Goal: Transaction & Acquisition: Purchase product/service

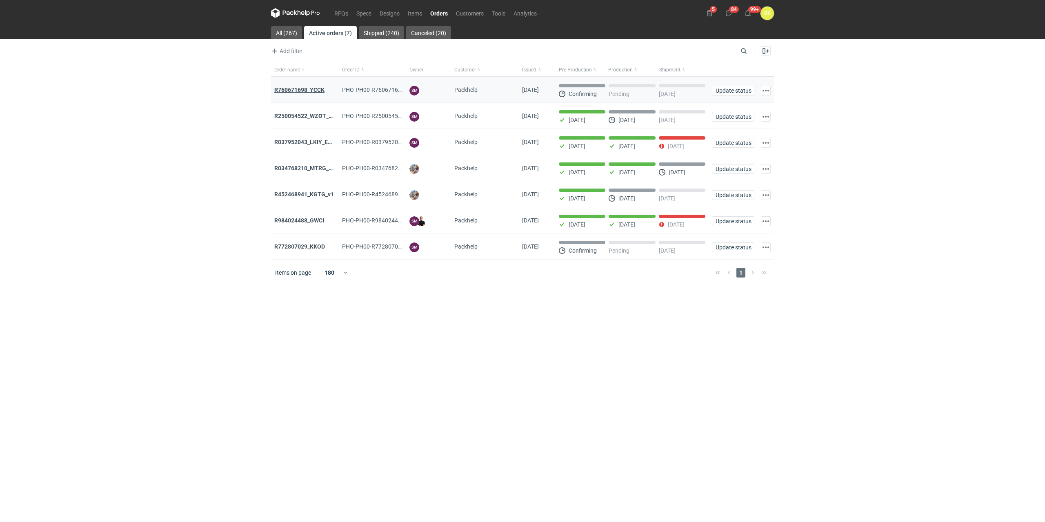
click at [310, 88] on strong "R760671698_YCCK" at bounding box center [299, 90] width 50 height 7
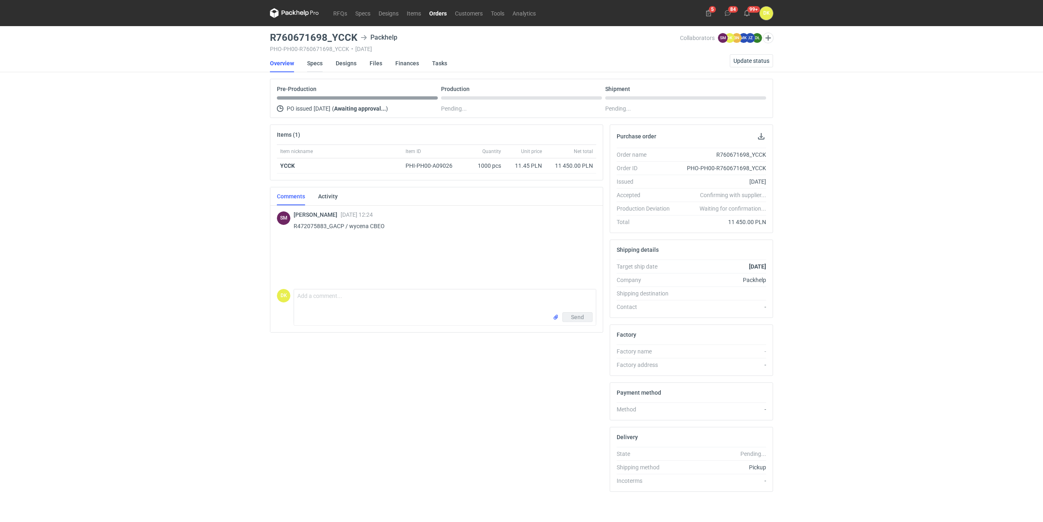
click at [312, 64] on link "Specs" at bounding box center [315, 63] width 16 height 18
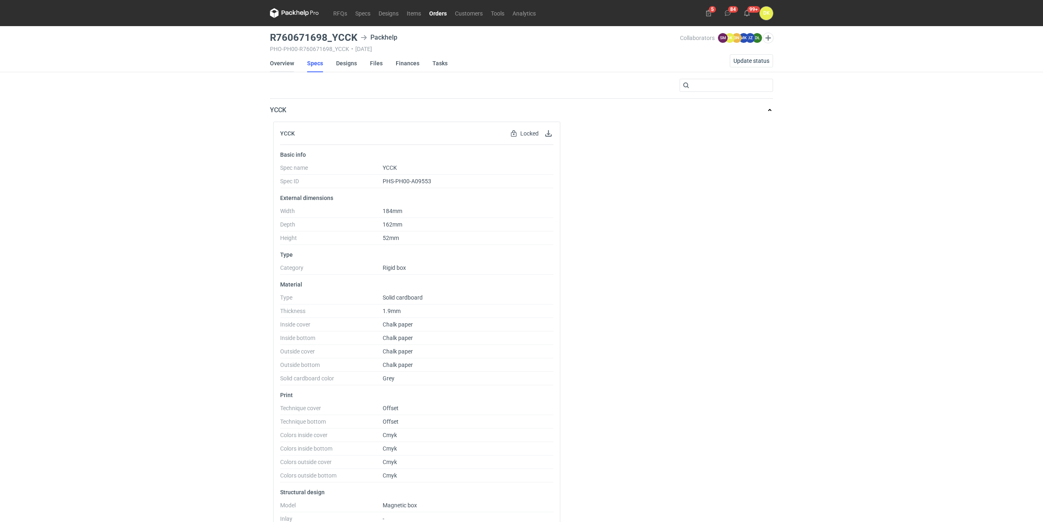
click at [279, 65] on link "Overview" at bounding box center [282, 63] width 24 height 18
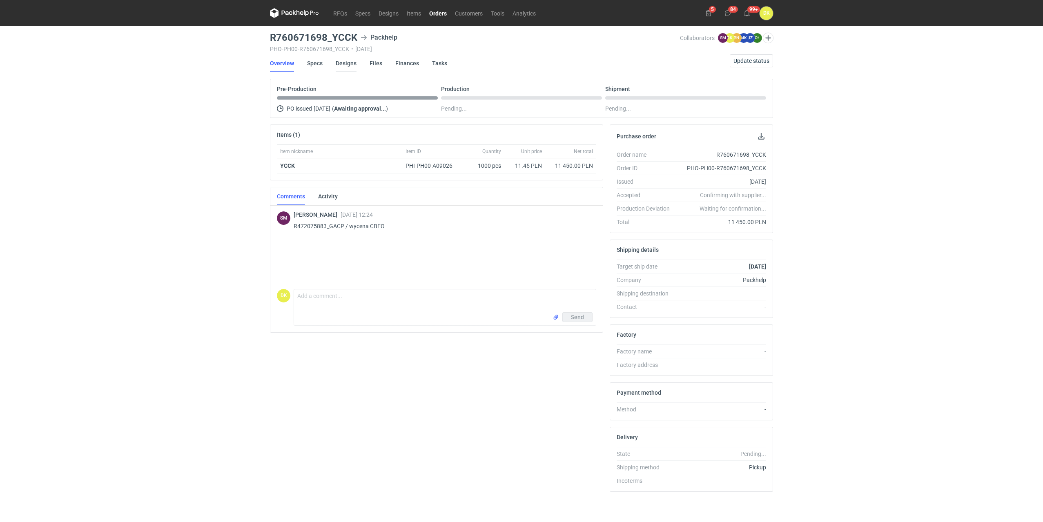
click at [345, 64] on link "Designs" at bounding box center [346, 63] width 21 height 18
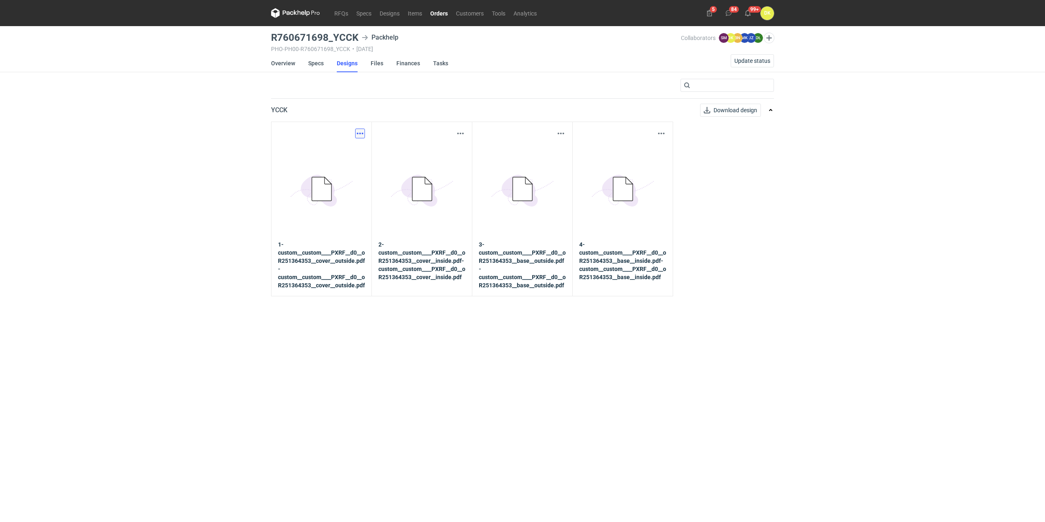
click at [358, 134] on button "button" at bounding box center [360, 134] width 10 height 10
click at [318, 149] on link "Download design part" at bounding box center [324, 151] width 75 height 13
click at [284, 65] on link "Overview" at bounding box center [283, 63] width 24 height 18
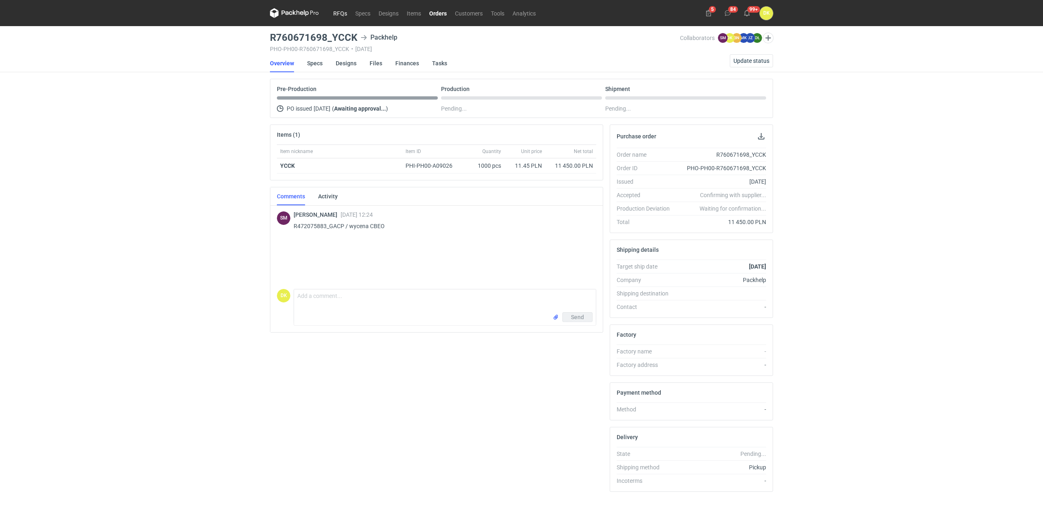
click at [344, 14] on link "RFQs" at bounding box center [340, 13] width 22 height 10
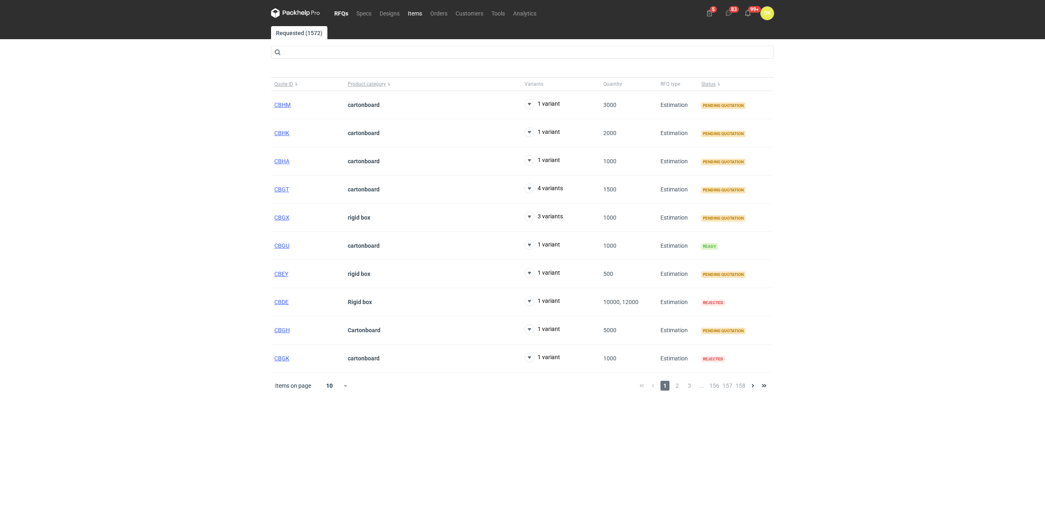
click at [415, 11] on link "Items" at bounding box center [415, 13] width 22 height 10
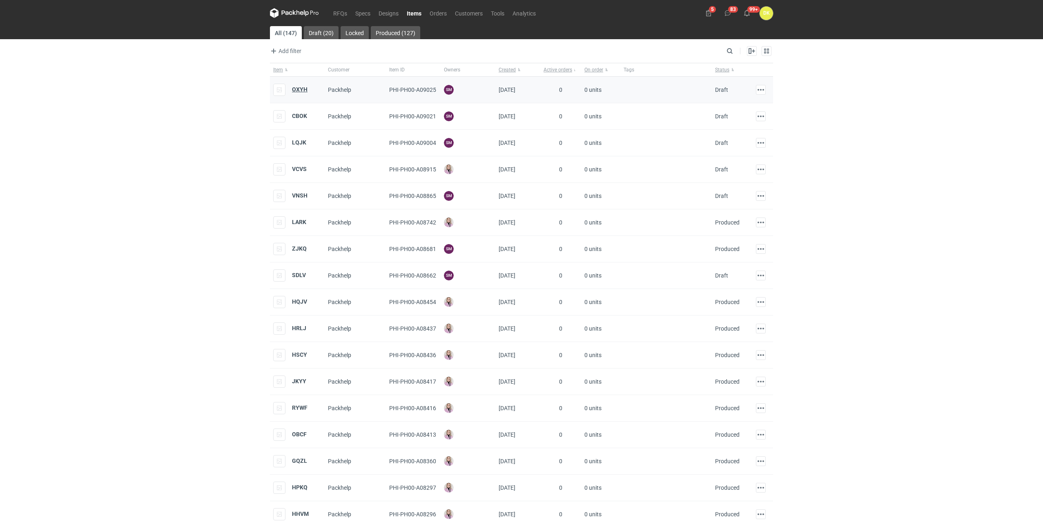
click at [296, 91] on strong "OXYH" at bounding box center [300, 89] width 16 height 7
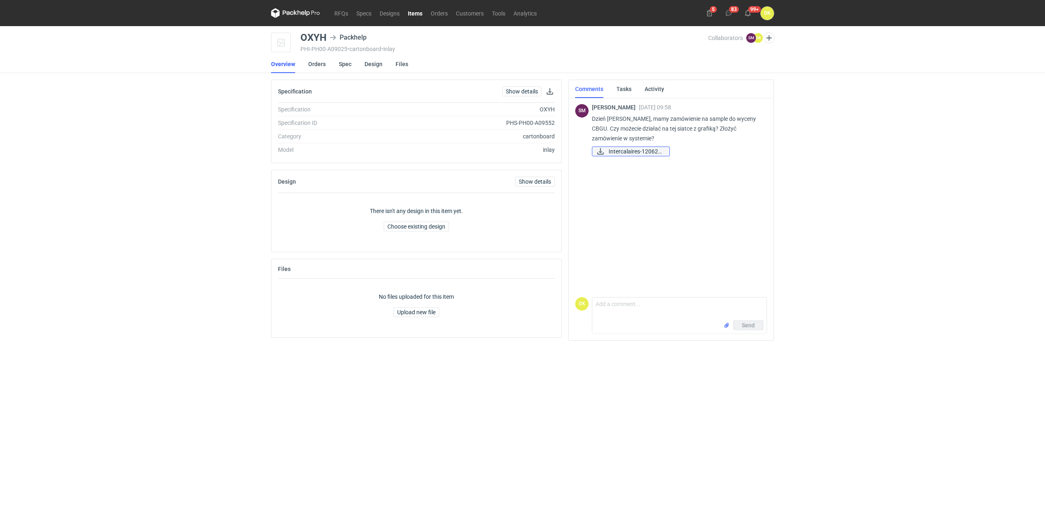
click at [624, 154] on span "Intercalaires-120620..." at bounding box center [636, 151] width 54 height 9
click at [768, 39] on button "button" at bounding box center [769, 38] width 11 height 11
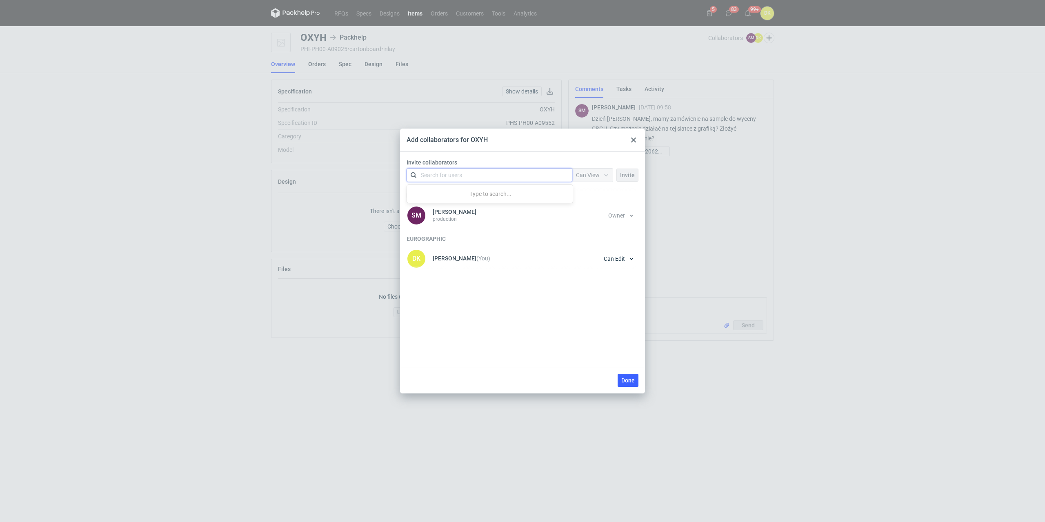
click at [459, 173] on div "Search for users" at bounding box center [441, 175] width 41 height 8
type input "jak"
click at [462, 195] on div "Jakub Ziomka • Eurographic" at bounding box center [466, 195] width 78 height 8
click at [630, 173] on span "Invite" at bounding box center [627, 175] width 15 height 6
click at [624, 379] on span "Done" at bounding box center [627, 381] width 13 height 6
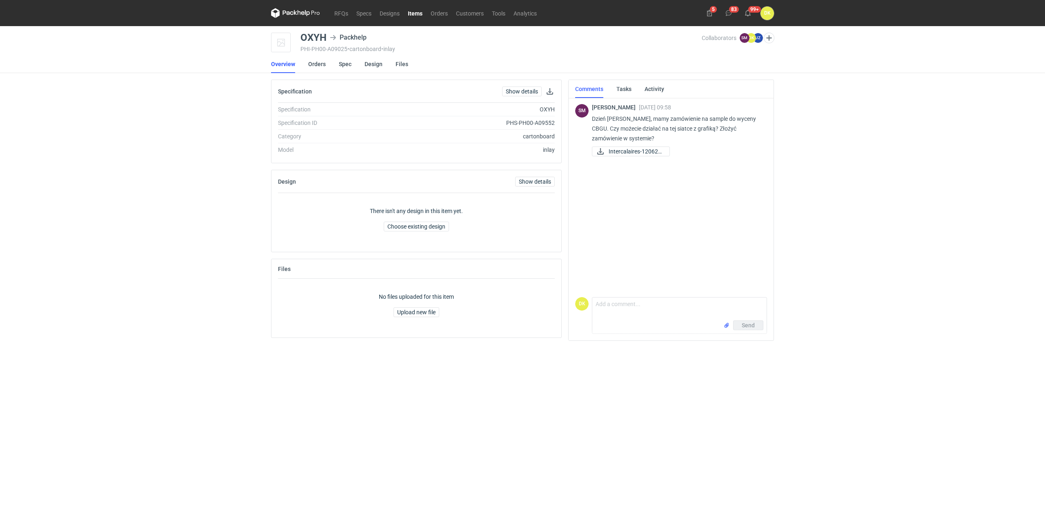
click at [313, 35] on div "OXYH" at bounding box center [314, 38] width 26 height 10
copy div "OXYH"
click at [334, 11] on link "RFQs" at bounding box center [341, 13] width 22 height 10
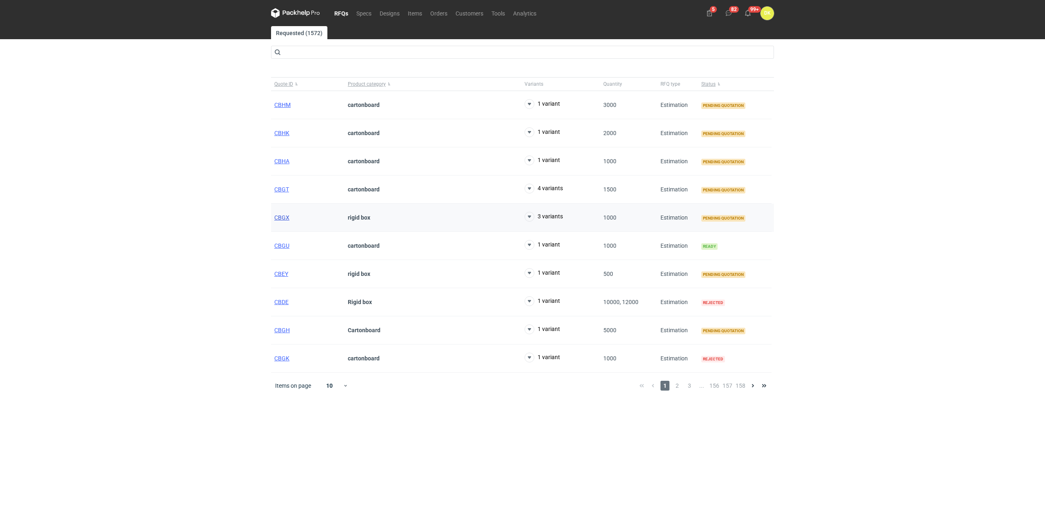
click at [287, 217] on span "CBGX" at bounding box center [281, 217] width 15 height 7
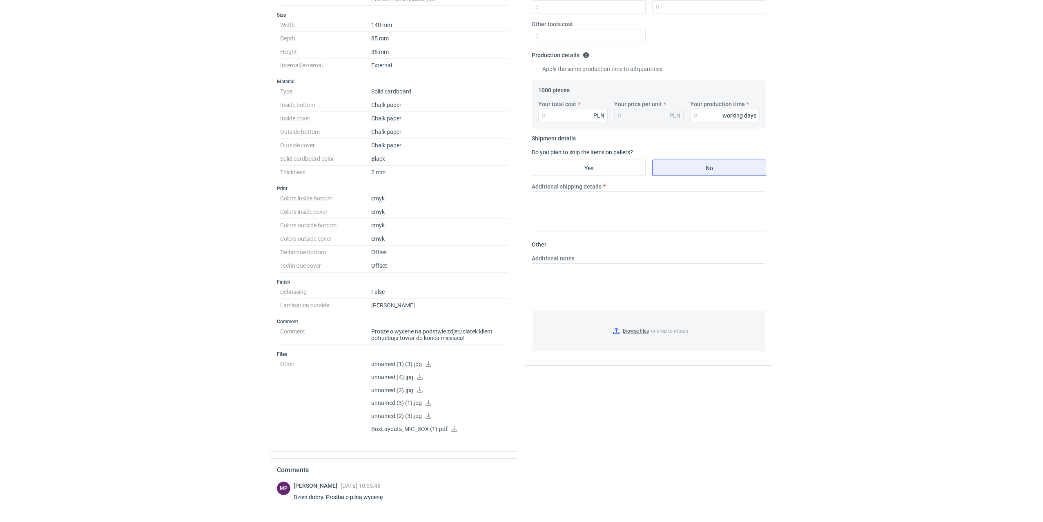
scroll to position [204, 0]
click at [455, 426] on icon at bounding box center [454, 428] width 7 height 6
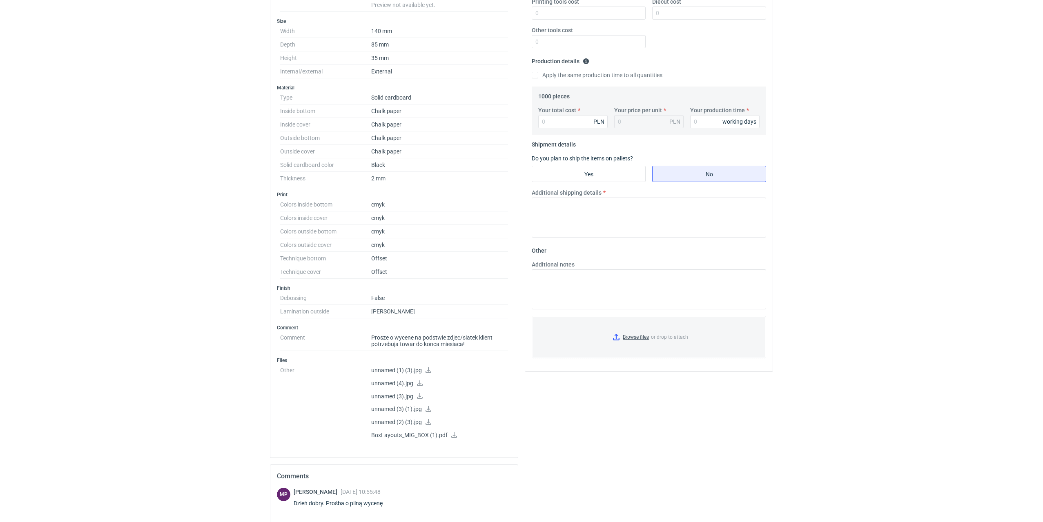
scroll to position [0, 0]
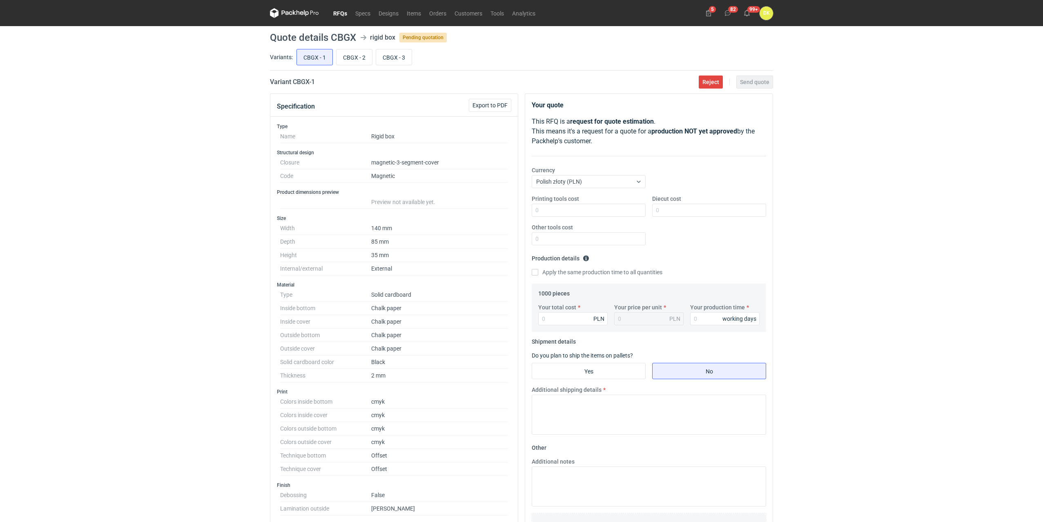
click at [341, 36] on h1 "Quote details CBGX" at bounding box center [313, 38] width 86 height 10
copy h1 "CBGX"
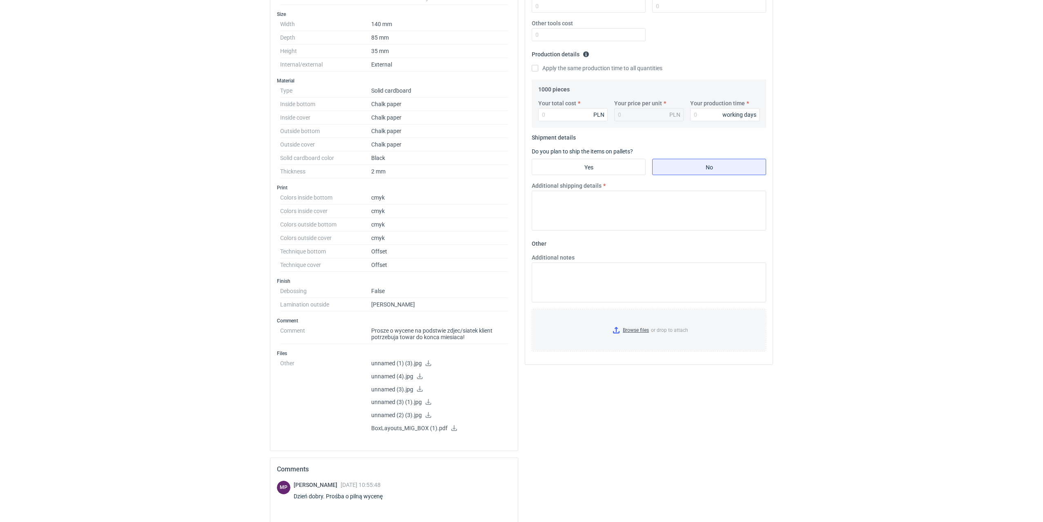
scroll to position [82, 0]
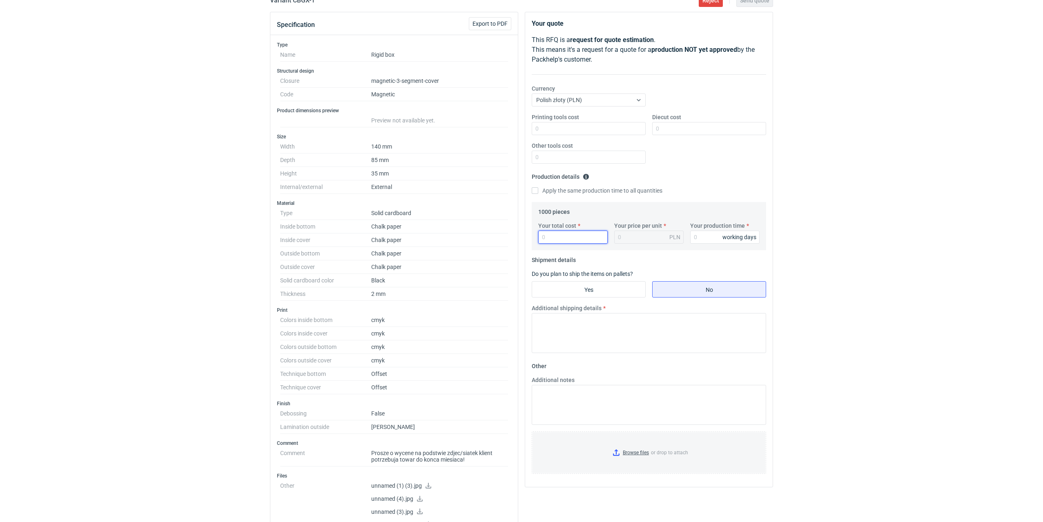
click at [554, 237] on input "Your total cost" at bounding box center [572, 237] width 69 height 13
type input "8"
type input "0.01"
type input "8730"
type input "8.73"
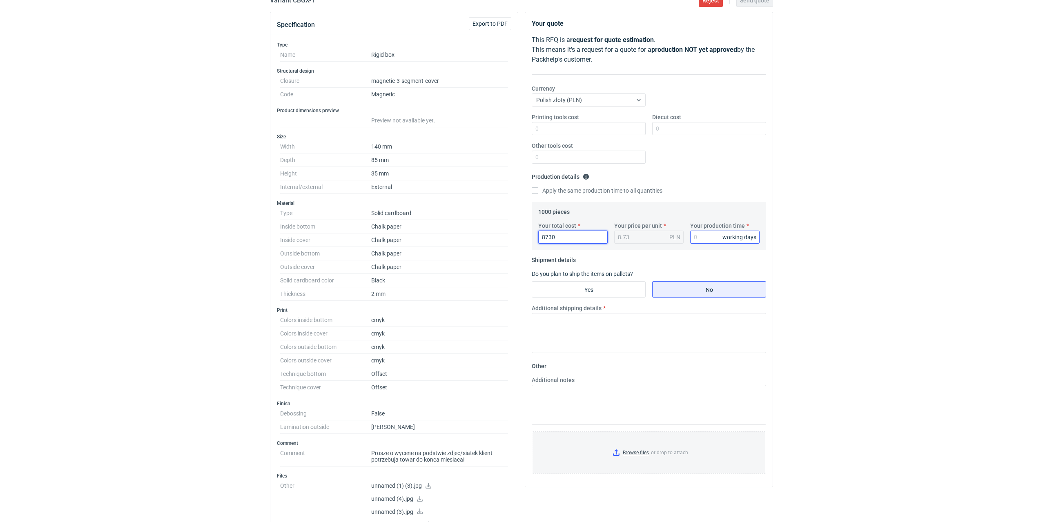
type input "8730"
click at [695, 236] on input "Your production time" at bounding box center [724, 237] width 69 height 13
type input "20"
click at [587, 291] on input "Yes" at bounding box center [588, 290] width 113 height 16
radio input "true"
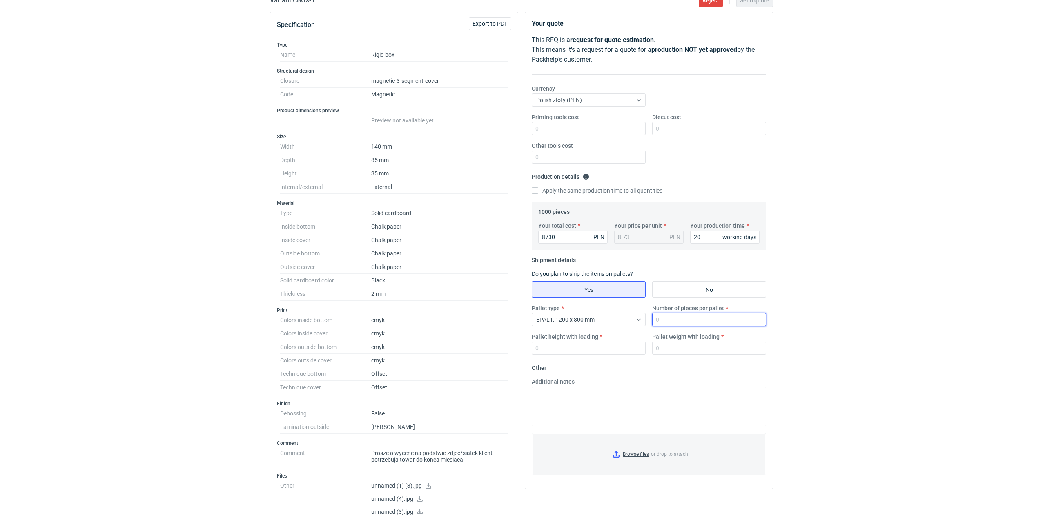
click at [697, 322] on input "Number of pieces per pallet" at bounding box center [709, 319] width 114 height 13
type input "1000"
type input "1800"
type input "200"
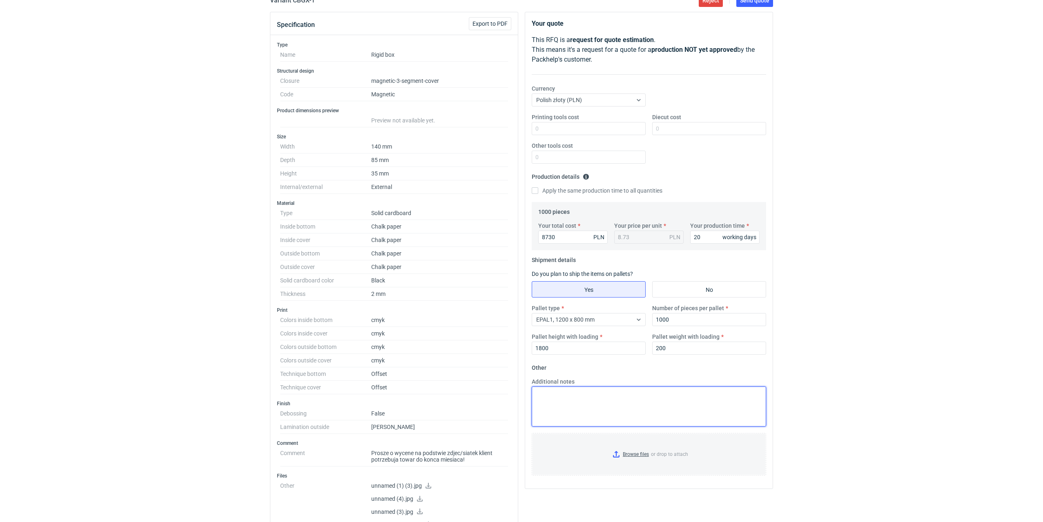
click at [556, 396] on textarea "Additional notes" at bounding box center [649, 407] width 234 height 40
click at [587, 411] on textarea "Sugeruję dodanie laminatu wewnątrz, zwłaszcza covera. Wycena na nasz standardow…" at bounding box center [649, 407] width 234 height 40
click at [665, 412] on textarea "Sugeruję dodanie laminatu wewnątrz, zwłaszcza covera. Wycena na nasz standardow…" at bounding box center [649, 407] width 234 height 40
click at [680, 393] on textarea "Sugeruję dodanie laminatu wewnątrz, zwłaszcza covera. Wycena na nasz standardow…" at bounding box center [649, 407] width 234 height 40
drag, startPoint x: 537, startPoint y: 392, endPoint x: 742, endPoint y: 424, distance: 207.4
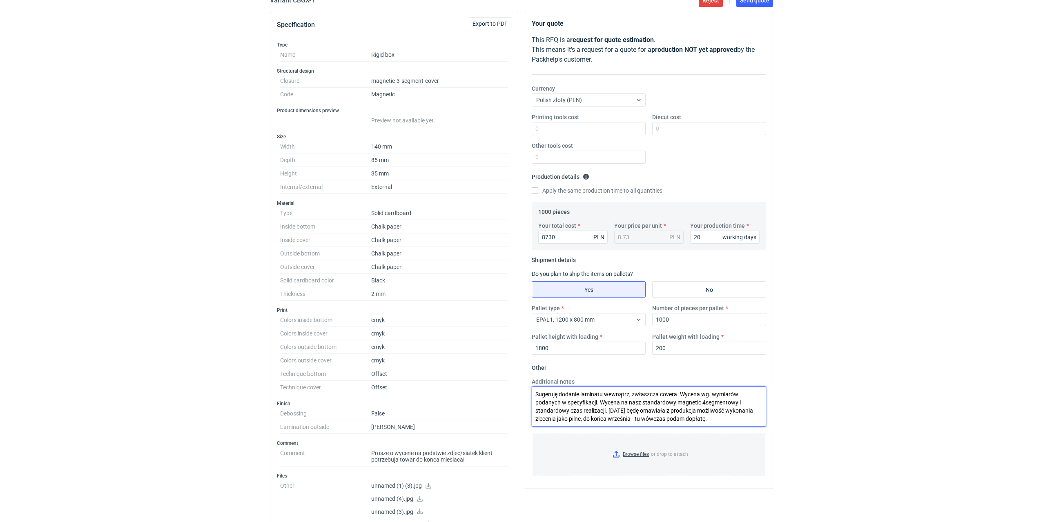
click at [742, 424] on textarea "Sugeruję dodanie laminatu wewnątrz, zwłaszcza covera. Wycena wg. wymiarów podan…" at bounding box center [649, 407] width 234 height 40
click at [724, 421] on textarea "Sugeruję dodanie laminatu wewnątrz, zwłaszcza covera. Wycena wg. wymiarów podan…" at bounding box center [649, 407] width 234 height 40
click at [580, 423] on textarea "Sugeruję dodanie laminatu wewnątrz, zwłaszcza covera. Wycena wg. wymiarów podan…" at bounding box center [649, 407] width 234 height 40
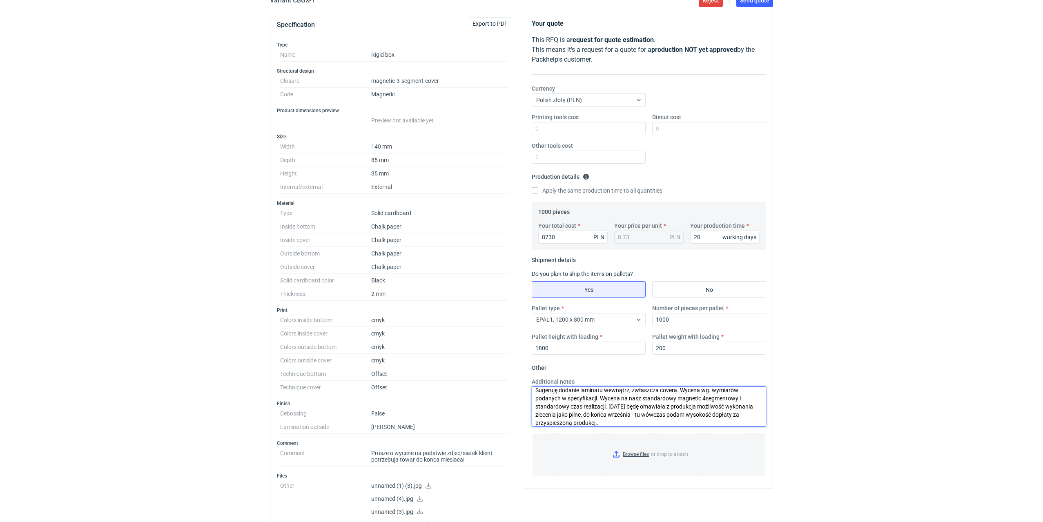
click at [623, 424] on textarea "Sugeruję dodanie laminatu wewnątrz, zwłaszcza covera. Wycena wg. wymiarów podan…" at bounding box center [649, 407] width 234 height 40
click at [631, 419] on textarea "Sugeruję dodanie laminatu wewnątrz, zwłaszcza covera. Wycena wg. wymiarów podan…" at bounding box center [649, 407] width 234 height 40
drag, startPoint x: 633, startPoint y: 423, endPoint x: 530, endPoint y: 380, distance: 111.9
click at [530, 380] on div "Additional notes Sugeruję dodanie laminatu wewnątrz, zwłaszcza covera. Wycena w…" at bounding box center [648, 402] width 241 height 49
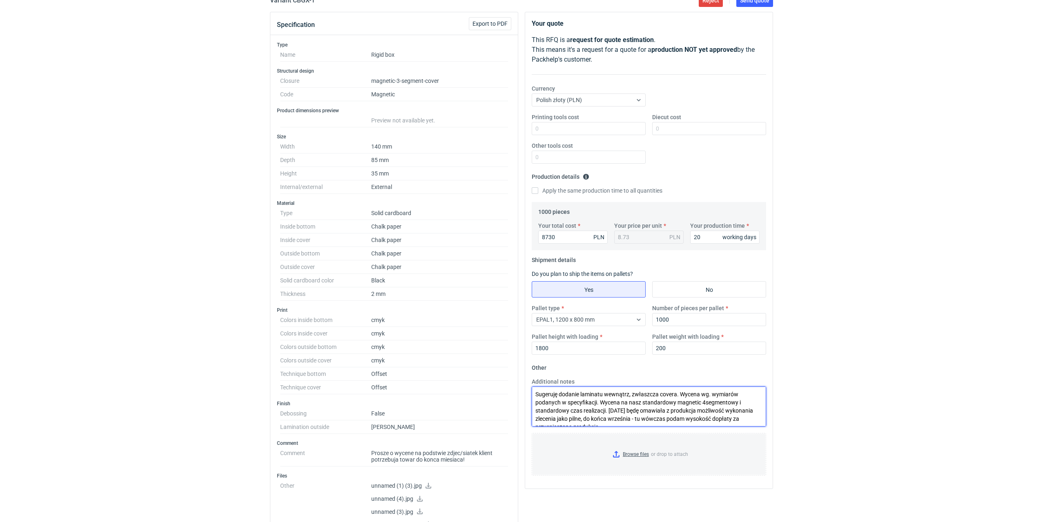
click at [713, 405] on textarea "Sugeruję dodanie laminatu wewnątrz, zwłaszcza covera. Wycena wg. wymiarów podan…" at bounding box center [649, 407] width 234 height 40
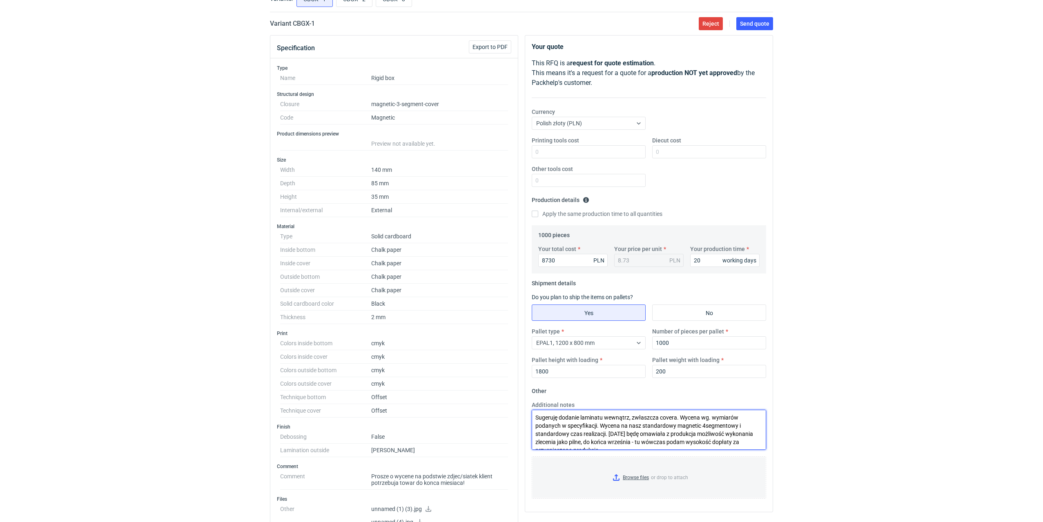
scroll to position [163, 0]
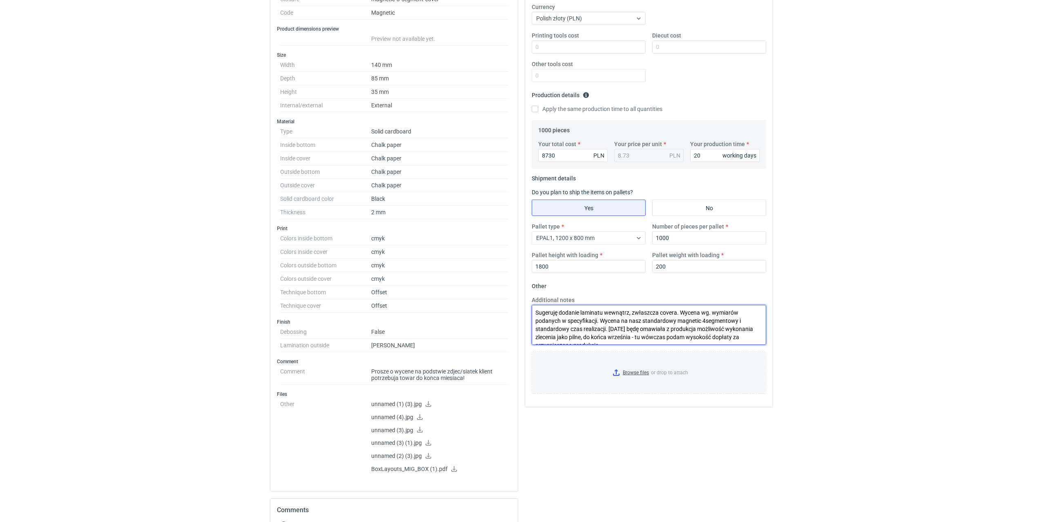
click at [675, 312] on textarea "Sugeruję dodanie laminatu wewnątrz, zwłaszcza covera. Wycena wg. wymiarów podan…" at bounding box center [649, 325] width 234 height 40
click at [636, 321] on textarea "Sugeruję dodanie laminatu wewnątrz, zwłaszcza covera (papier może pękać). Wycen…" at bounding box center [649, 325] width 234 height 40
paste textarea ", zmieniłam tekturę na szarą"
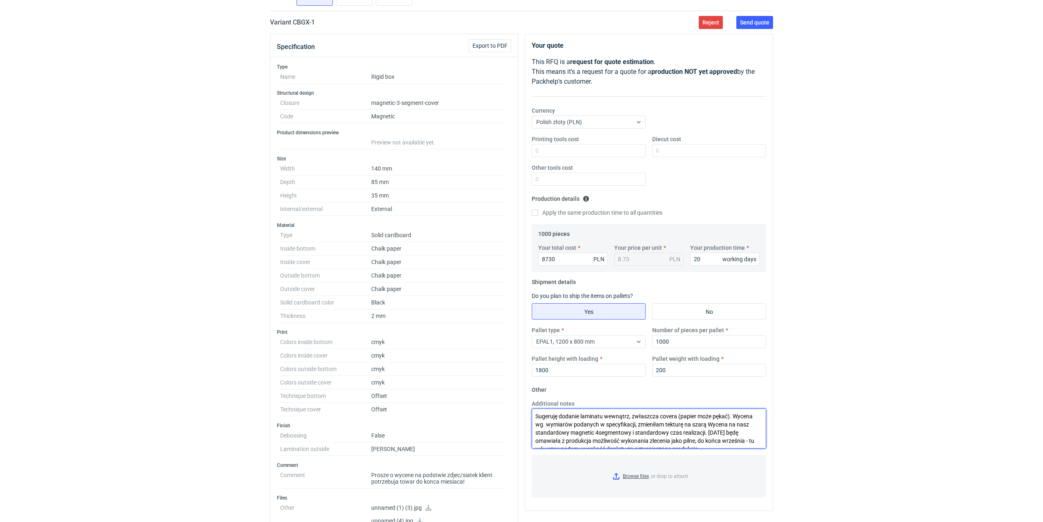
scroll to position [0, 0]
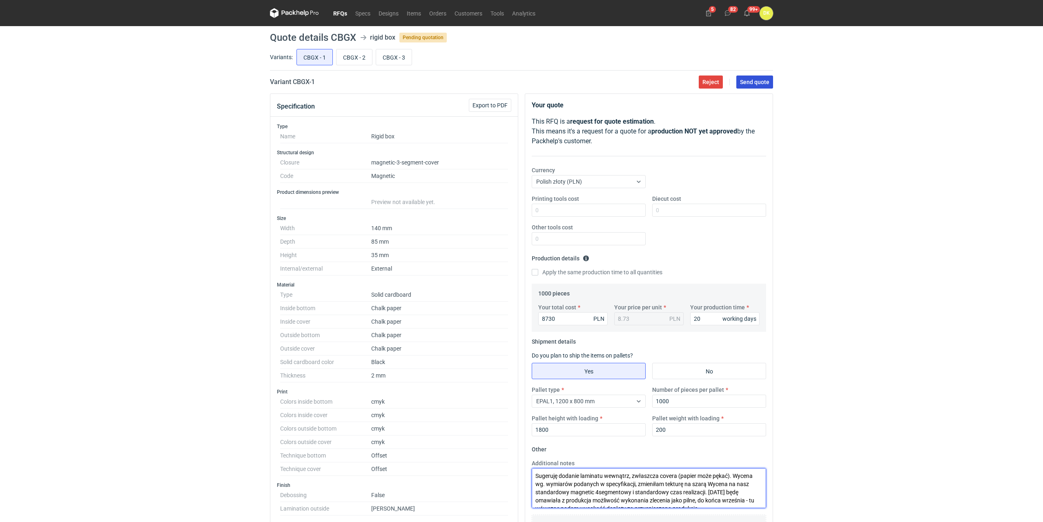
type textarea "Sugeruję dodanie laminatu wewnątrz, zwłaszcza covera (papier może pękać). Wycen…"
click at [767, 84] on span "Send quote" at bounding box center [754, 82] width 29 height 6
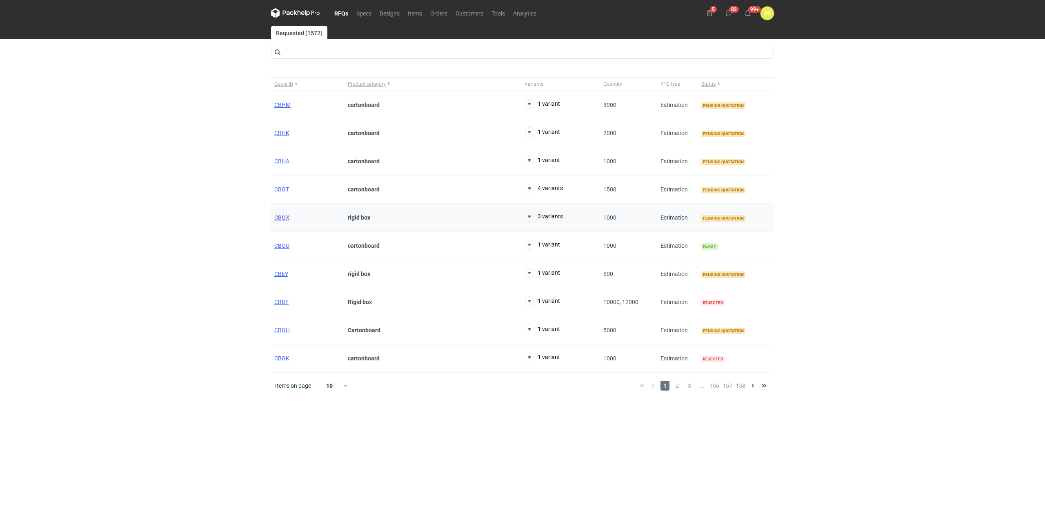
click at [285, 218] on span "CBGX" at bounding box center [281, 217] width 15 height 7
click at [277, 218] on span "CBGX" at bounding box center [281, 217] width 15 height 7
click at [282, 190] on span "CBGT" at bounding box center [281, 189] width 15 height 7
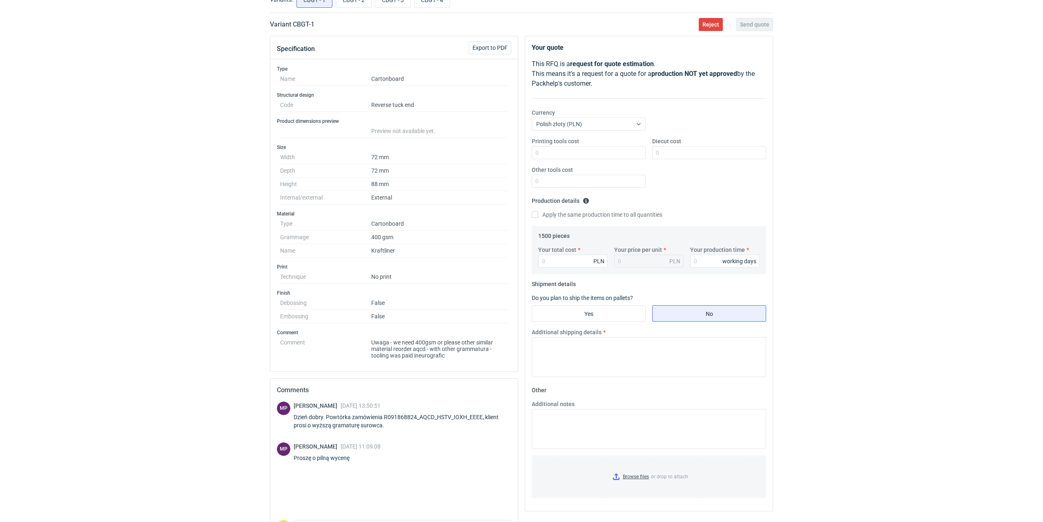
scroll to position [110, 0]
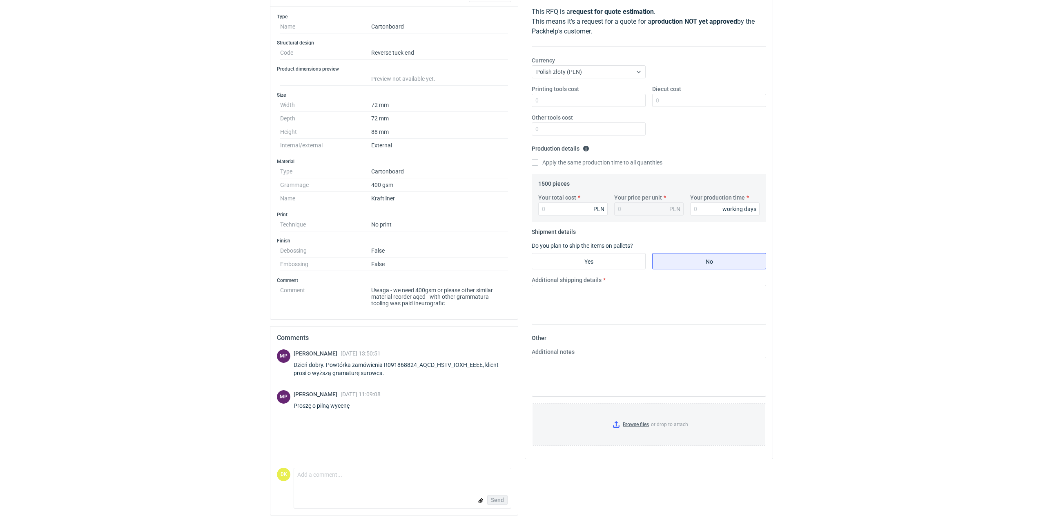
click at [402, 365] on div "Dzień dobry. Powtórka zamówienia R091868824_AQCD_HSTV_IOXH_EEEE, klient prosi o…" at bounding box center [403, 369] width 218 height 16
click at [404, 367] on div "Dzień dobry. Powtórka zamówienia R091868824_AQCD_HSTV_IOXH_EEEE, klient prosi o…" at bounding box center [403, 369] width 218 height 16
drag, startPoint x: 418, startPoint y: 366, endPoint x: 385, endPoint y: 365, distance: 32.7
click at [385, 365] on div "Dzień dobry. Powtórka zamówienia R091868824_AQCD_HSTV_IOXH_EEEE, klient prosi o…" at bounding box center [403, 369] width 218 height 16
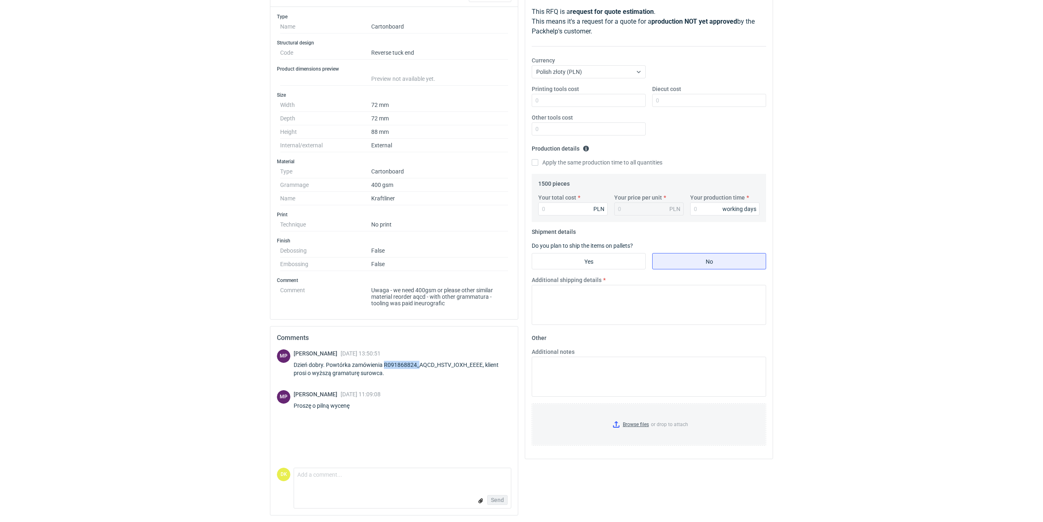
copy div "R091868824_"
click at [184, 412] on html "RFQs Specs Designs Items Orders Customers Tools Analytics 5 82 99+ DK Dominika …" at bounding box center [521, 151] width 1043 height 522
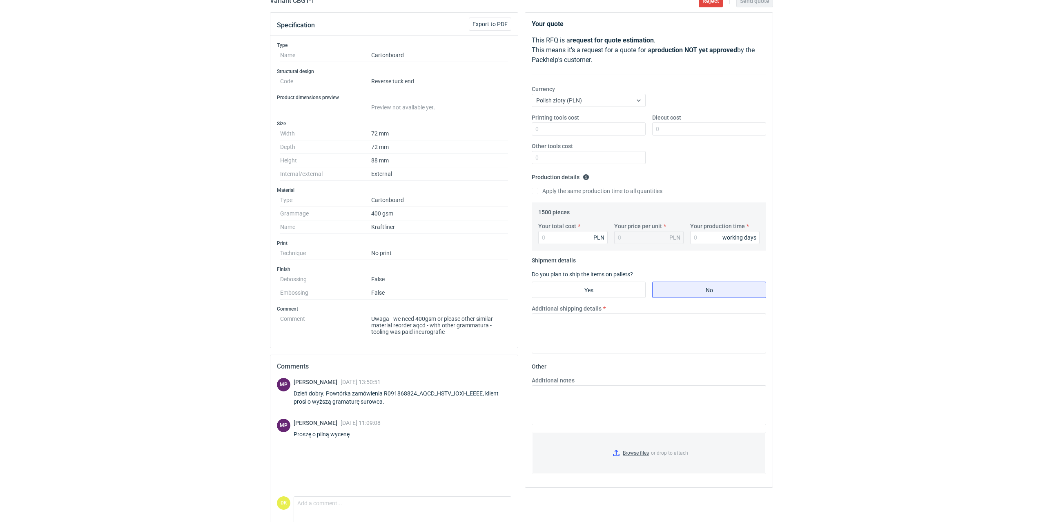
scroll to position [82, 0]
click at [401, 392] on div "Dzień dobry. Powtórka zamówienia R091868824_AQCD_HSTV_IOXH_EEEE, klient prosi o…" at bounding box center [403, 397] width 218 height 16
copy div "R091868824_AQCD_HSTV_IOXH_EEEE"
click at [455, 335] on div "Type Name Cartonboard Structural design Code Reverse tuck end Product dimension…" at bounding box center [393, 191] width 247 height 312
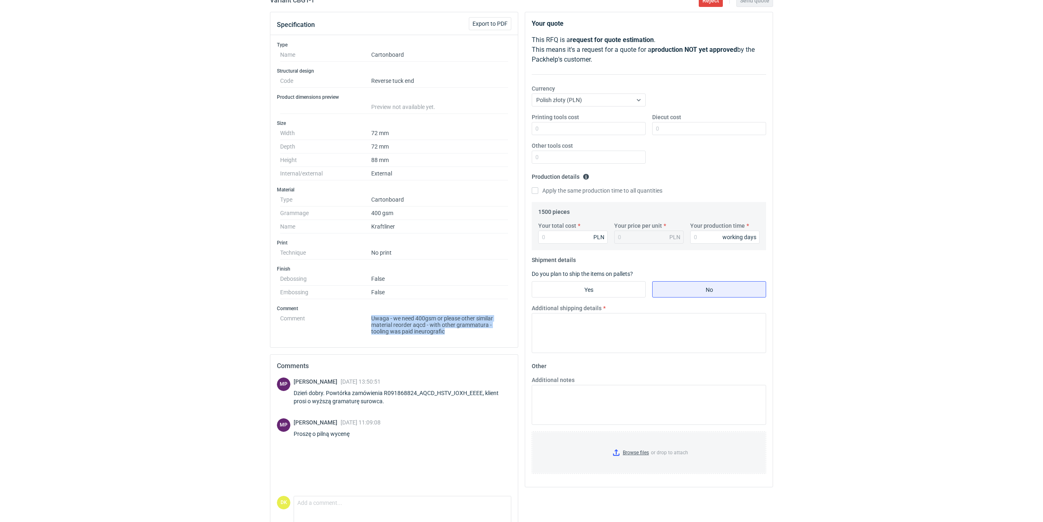
drag, startPoint x: 447, startPoint y: 332, endPoint x: 369, endPoint y: 321, distance: 78.8
click at [369, 321] on dl "Comment Uwaga - we need 400gsm or please other similar material reorder aqcd - …" at bounding box center [394, 323] width 228 height 23
copy dl "Uwaga - we need 400gsm or please other similar material reorder aqcd - with oth…"
click at [411, 445] on div "MP Michał Palasek 03 Sep 2025 13:50:51 Dzień dobry. Powtórka zamówienia R091868…" at bounding box center [394, 437] width 234 height 118
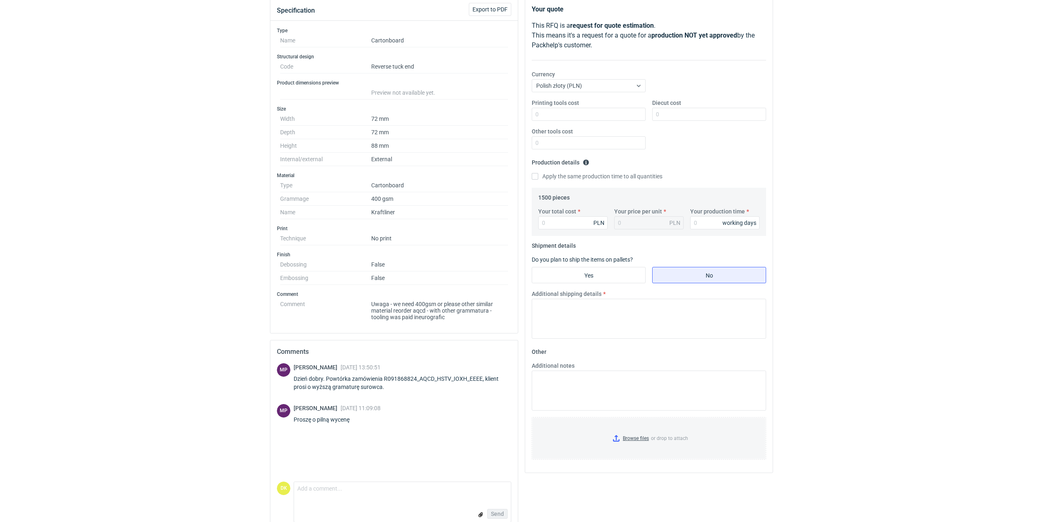
scroll to position [110, 0]
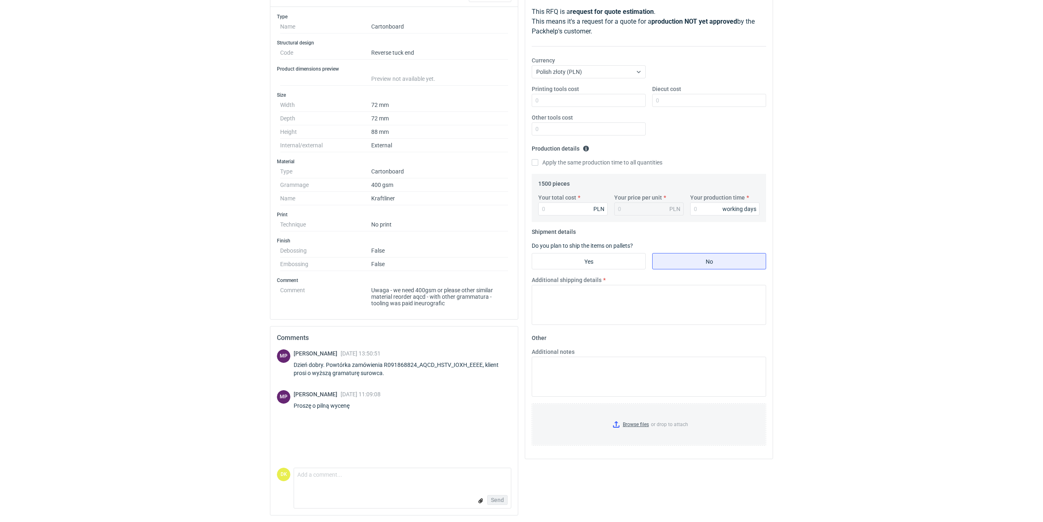
click at [396, 363] on div "Dzień dobry. Powtórka zamówienia R091868824_AQCD_HSTV_IOXH_EEEE, klient prosi o…" at bounding box center [403, 369] width 218 height 16
drag, startPoint x: 388, startPoint y: 365, endPoint x: 452, endPoint y: 368, distance: 63.8
click at [452, 368] on div "Dzień dobry. Powtórka zamówienia R091868824_AQCD_HSTV_IOXH_EEEE, klient prosi o…" at bounding box center [403, 369] width 218 height 16
click at [403, 410] on div "MP Michał Palasek 05 Sep 2025 11:09:08 Proszę o pilną wycenę" at bounding box center [394, 401] width 234 height 23
click at [410, 364] on div "Dzień dobry. Powtórka zamówienia R091868824_AQCD_HSTV_IOXH_EEEE, klient prosi o…" at bounding box center [403, 369] width 218 height 16
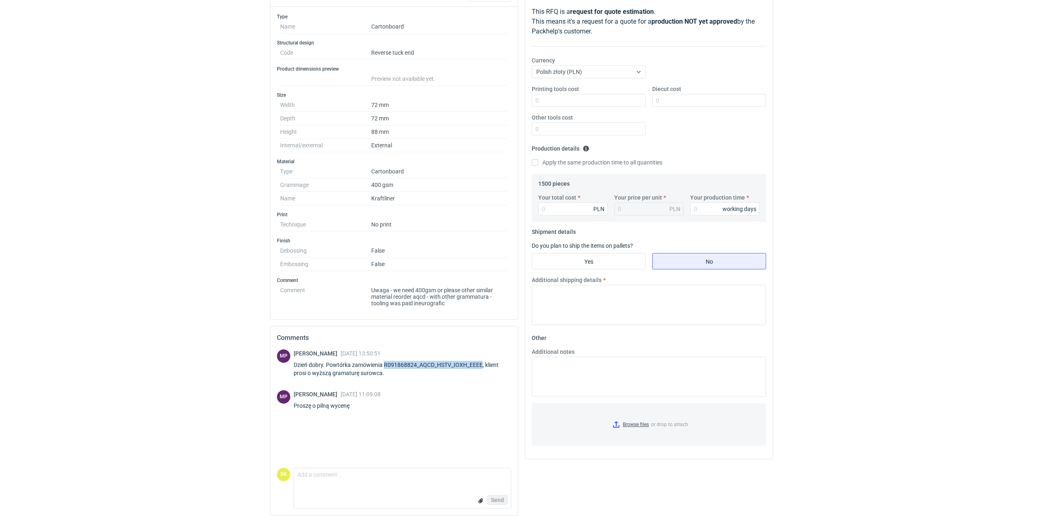
click at [410, 364] on div "Dzień dobry. Powtórka zamówienia R091868824_AQCD_HSTV_IOXH_EEEE, klient prosi o…" at bounding box center [403, 369] width 218 height 16
copy div "R091868824_AQCD_HSTV_IOXH_EEEE"
click at [137, 120] on div "RFQs Specs Designs Items Orders Customers Tools Analytics 5 82 99+ DK Dominika …" at bounding box center [521, 151] width 1043 height 522
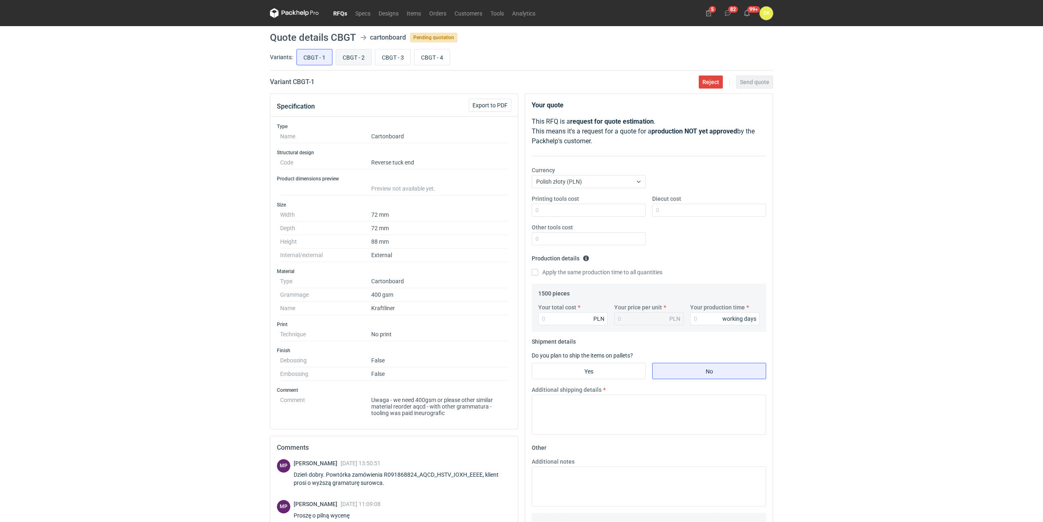
click at [352, 56] on input "CBGT - 2" at bounding box center [353, 57] width 35 height 16
radio input "true"
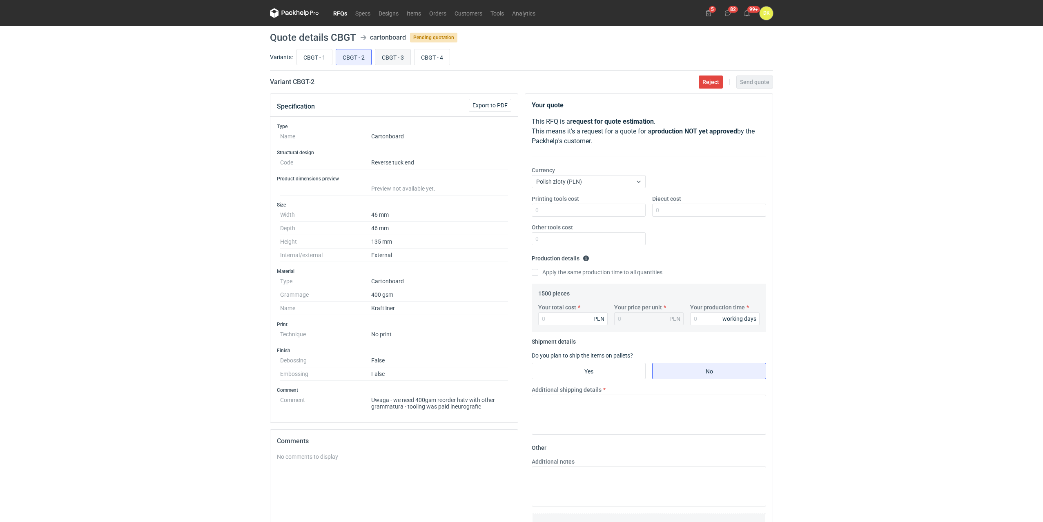
click at [394, 61] on input "CBGT - 3" at bounding box center [392, 57] width 35 height 16
radio input "true"
click at [440, 60] on input "CBGT - 4" at bounding box center [431, 57] width 35 height 16
radio input "true"
click at [347, 36] on h1 "Quote details CBGT" at bounding box center [313, 38] width 86 height 10
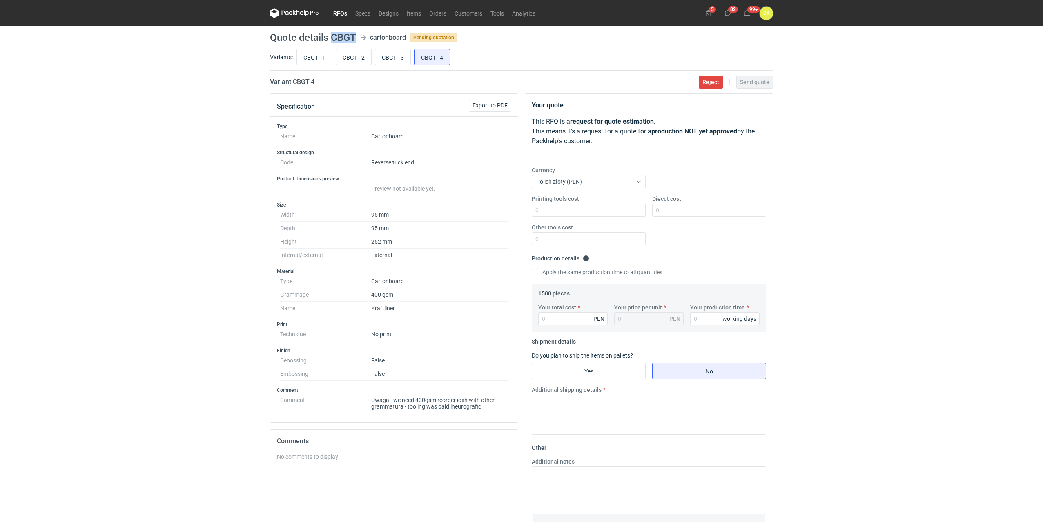
click at [347, 36] on h1 "Quote details CBGT" at bounding box center [313, 38] width 86 height 10
click at [358, 60] on input "CBGT - 2" at bounding box center [353, 57] width 35 height 16
radio input "true"
click at [390, 59] on input "CBGT - 3" at bounding box center [392, 57] width 35 height 16
radio input "true"
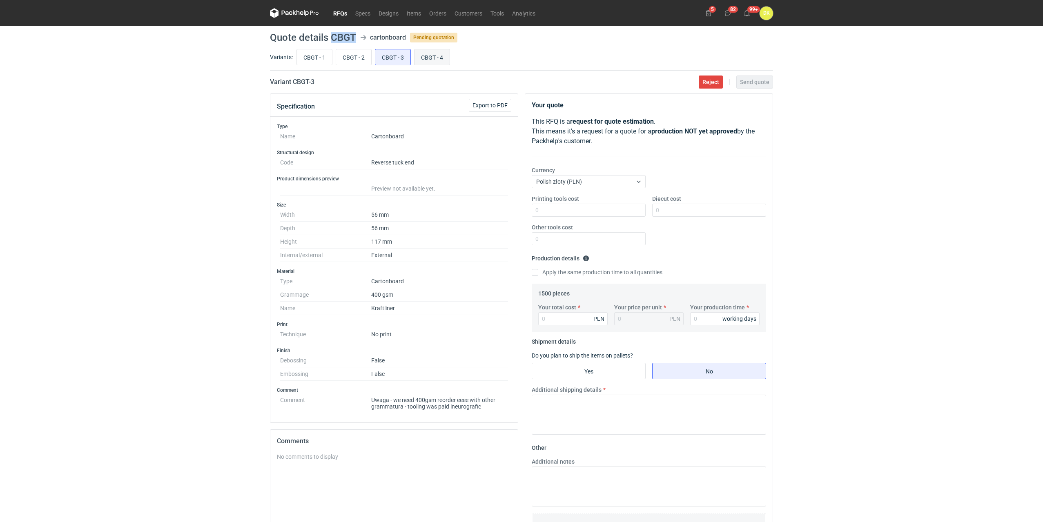
click at [430, 58] on input "CBGT - 4" at bounding box center [431, 57] width 35 height 16
radio input "true"
click at [315, 56] on input "CBGT - 1" at bounding box center [314, 57] width 35 height 16
radio input "true"
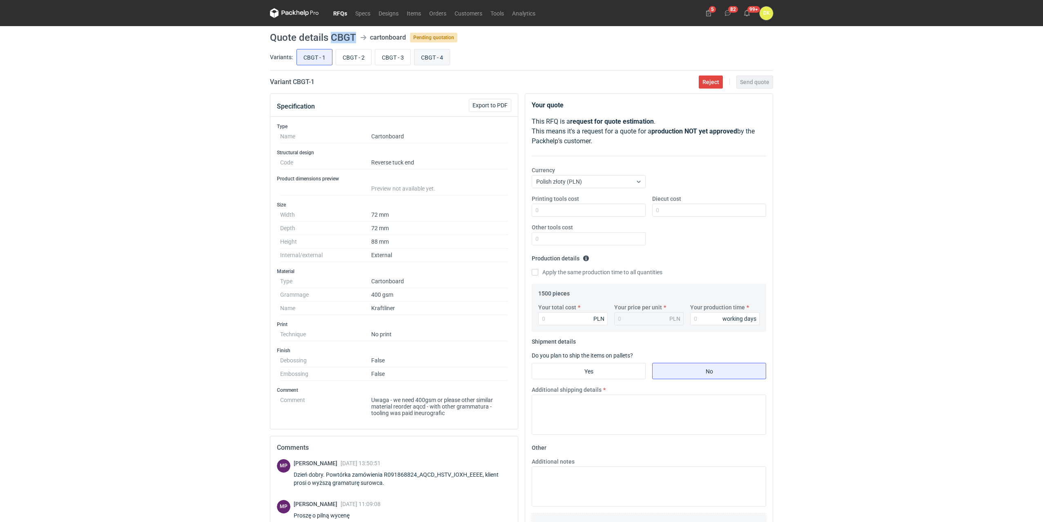
click at [431, 57] on input "CBGT - 4" at bounding box center [431, 57] width 35 height 16
radio input "true"
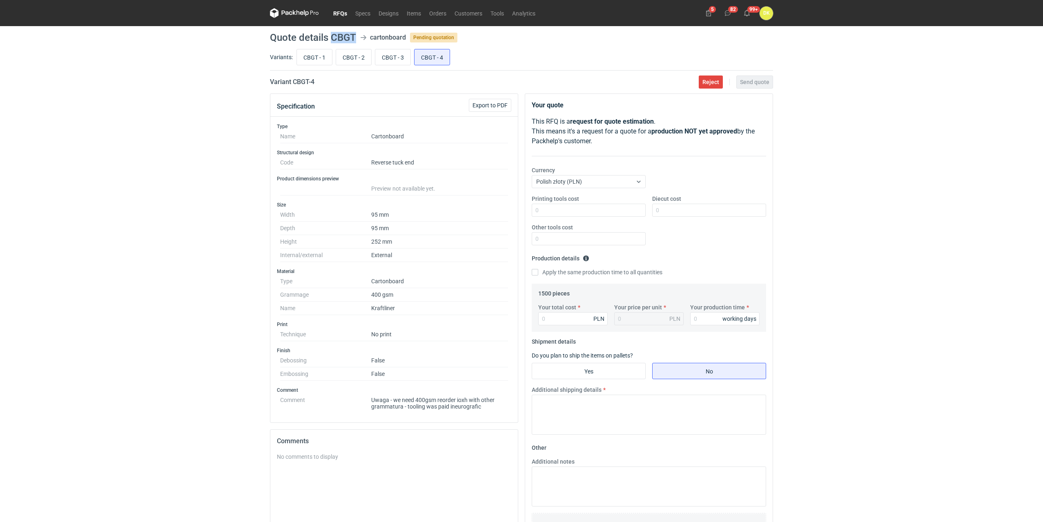
click at [336, 36] on h1 "Quote details CBGT" at bounding box center [313, 38] width 86 height 10
click at [135, 125] on div "RFQs Specs Designs Items Orders Customers Tools Analytics 5 82 99+ DK Dominika …" at bounding box center [521, 261] width 1043 height 522
click at [316, 59] on input "CBGT - 1" at bounding box center [314, 57] width 35 height 16
radio input "true"
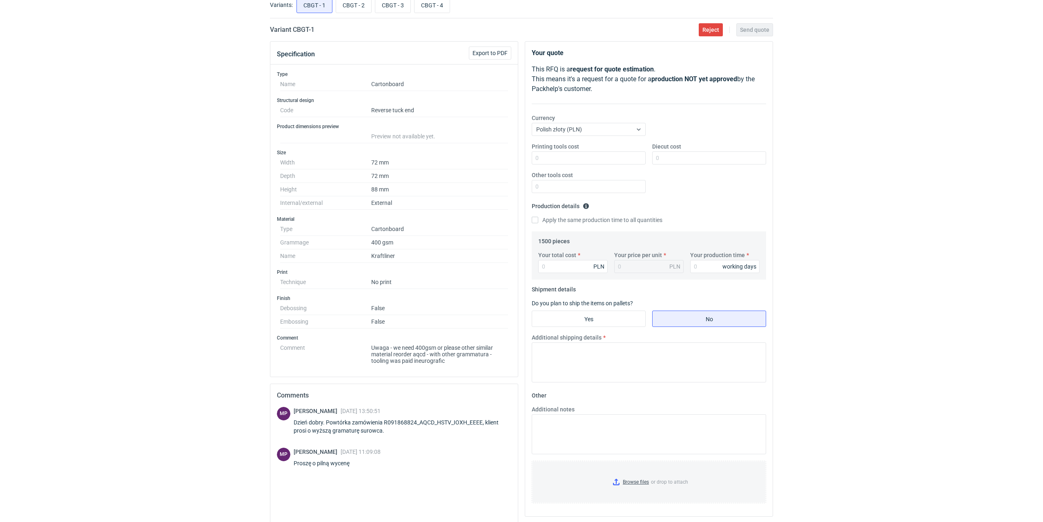
scroll to position [110, 0]
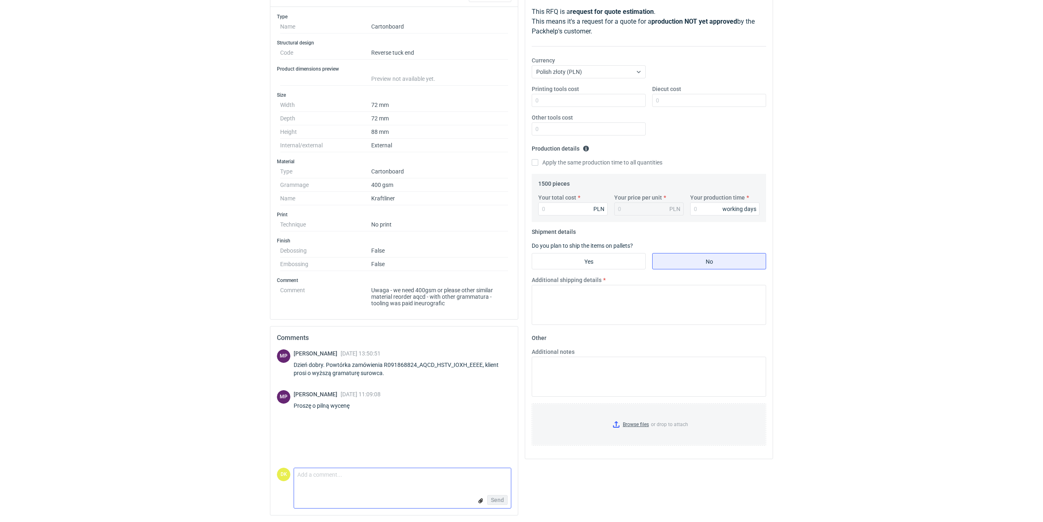
click at [340, 477] on textarea "Comment message" at bounding box center [402, 476] width 217 height 17
click at [341, 469] on textarea "Dzień dobry Panie Michale, Będziemy je wykrawac ze wspólnego arkusza, więc rozb…" at bounding box center [402, 469] width 217 height 31
click at [352, 469] on textarea "Dzień dobry Panie Michale, Będziemy je wykrawac ze wspólnego arkusza, więc rozb…" at bounding box center [402, 469] width 217 height 31
click at [450, 472] on textarea "Dzień dobry Panie Michale, Będziemy je wykrawać ze wspólnego arkusza, więc rozb…" at bounding box center [402, 469] width 217 height 31
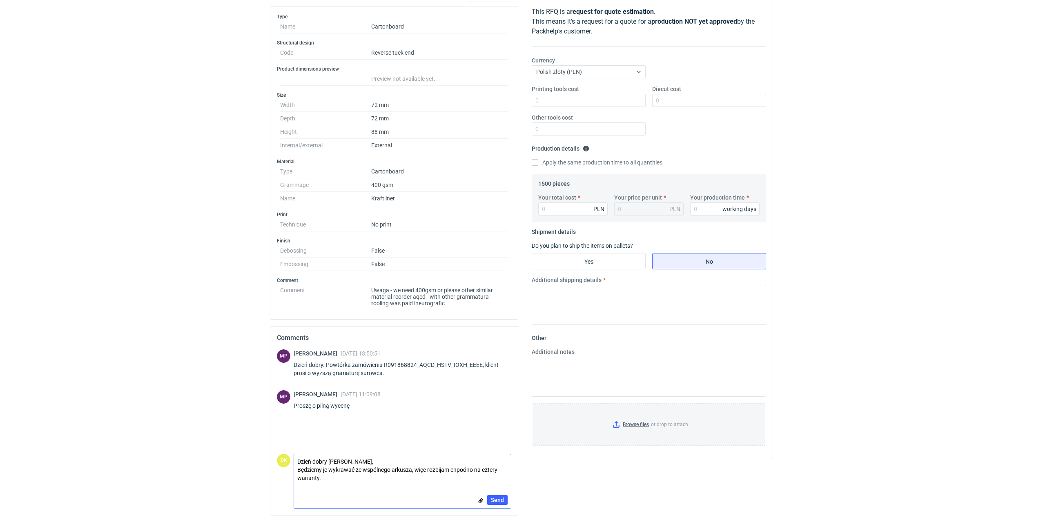
click at [462, 470] on textarea "Dzień dobry Panie Michale, Będziemy je wykrawać ze wspólnego arkusza, więc rozb…" at bounding box center [402, 469] width 217 height 31
click at [332, 472] on textarea "Dzień dobry Panie Michale, Będziemy je wykrawać ze wspólnego arkusza, więc rozb…" at bounding box center [402, 469] width 217 height 31
click at [326, 480] on textarea "Dzień dobry Panie Michale, Będziemy je wykrawać ze wspólnego arkusza, więc rozb…" at bounding box center [402, 469] width 217 height 31
click at [422, 475] on textarea "Dzień dobry Panie Michale, Będziemy je wykrawać ze wspólnego arkusza, więc rozb…" at bounding box center [402, 469] width 217 height 31
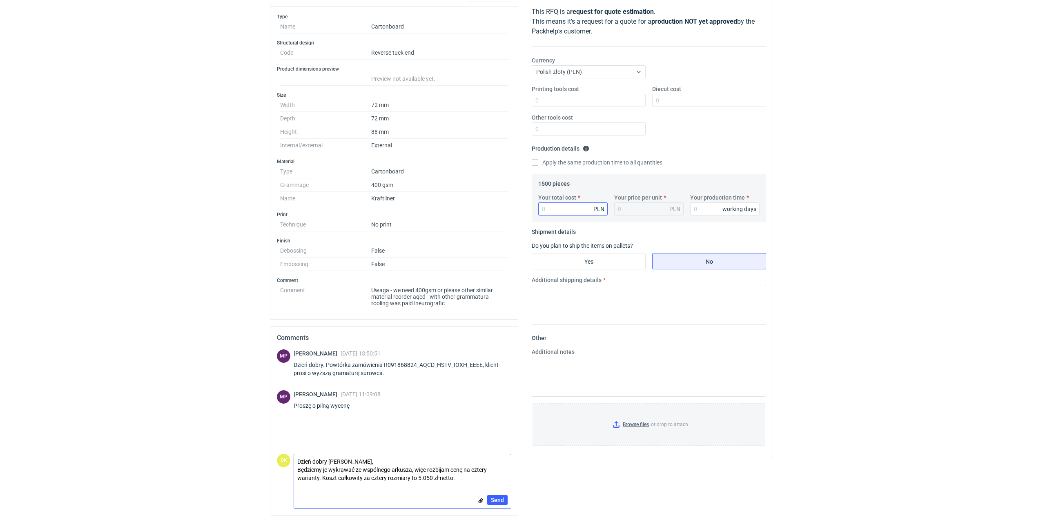
type textarea "Dzień dobry Panie Michale, Będziemy je wykrawać ze wspólnego arkusza, więc rozb…"
click at [582, 209] on input "Your total cost" at bounding box center [572, 209] width 69 height 13
type input "12"
type input "0.01"
type input "1262.5"
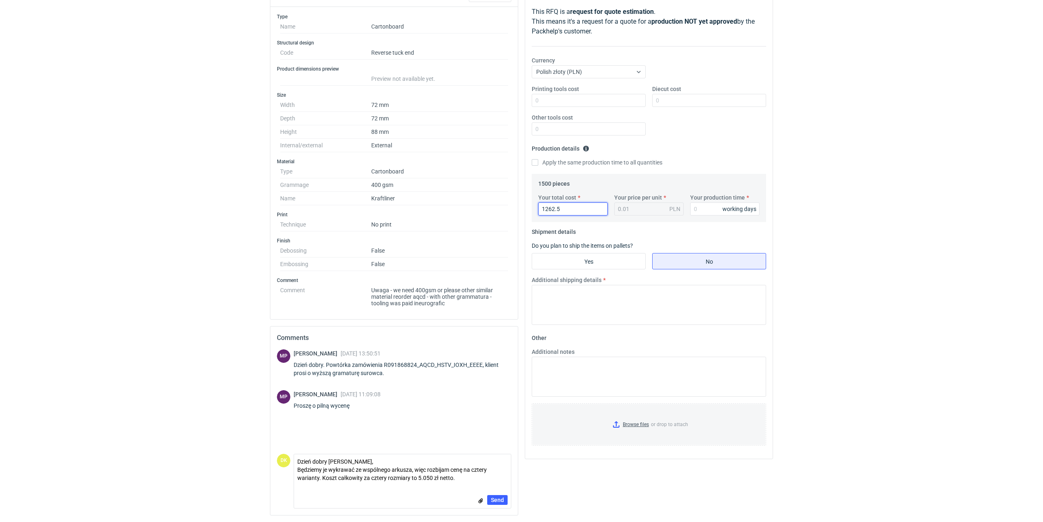
type input "0.84"
type input "1262.5"
click at [461, 475] on textarea "Dzień dobry Panie Michale, Będziemy je wykrawać ze wspólnego arkusza, więc rozb…" at bounding box center [402, 469] width 217 height 31
type textarea "Dzień dobry Panie Michale, Będziemy je wykrawać ze wspólnego arkusza, więc rozb…"
click at [695, 209] on input "Your production time" at bounding box center [724, 209] width 69 height 13
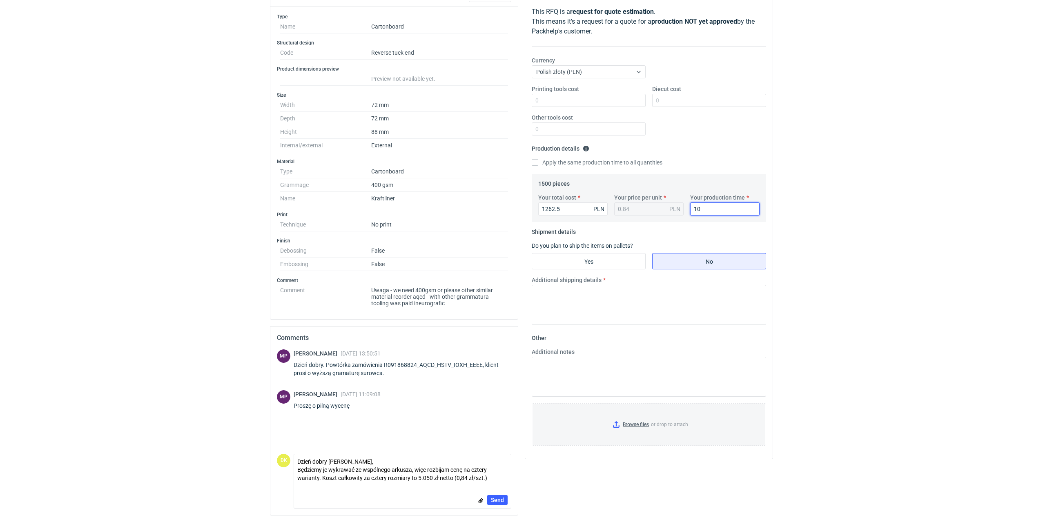
type input "10"
click at [613, 253] on fieldset "Shipment details Do you plan to ship the items on pallets? Yes No Additional sh…" at bounding box center [649, 278] width 234 height 106
click at [619, 261] on input "Yes" at bounding box center [588, 262] width 113 height 16
radio input "true"
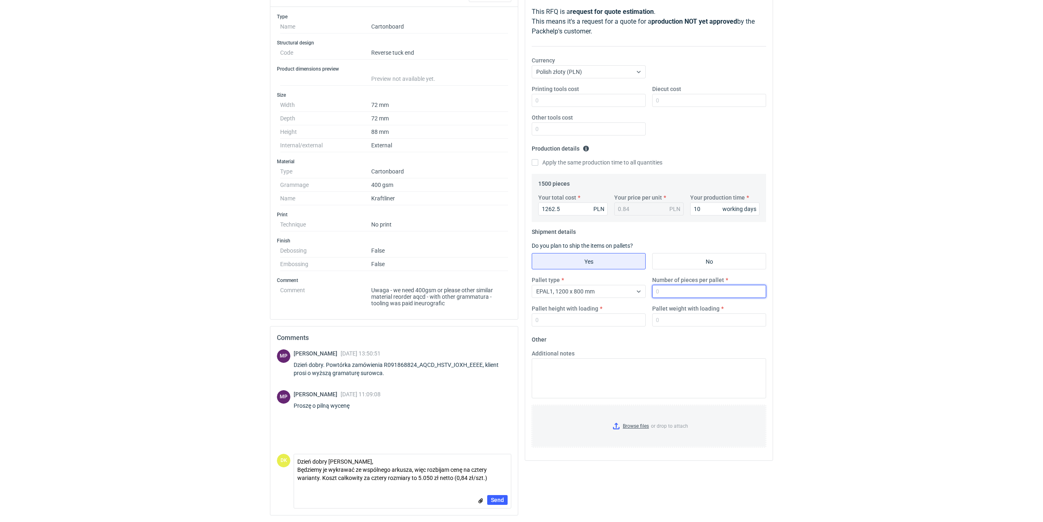
click at [727, 287] on input "Number of pieces per pallet" at bounding box center [709, 291] width 114 height 13
type input "1500"
click at [571, 317] on input "Pallet height with loading" at bounding box center [589, 320] width 114 height 13
type input "1800"
click at [490, 479] on textarea "Dzień dobry Panie Michale, Będziemy je wykrawać ze wspólnego arkusza, więc rozb…" at bounding box center [402, 469] width 217 height 31
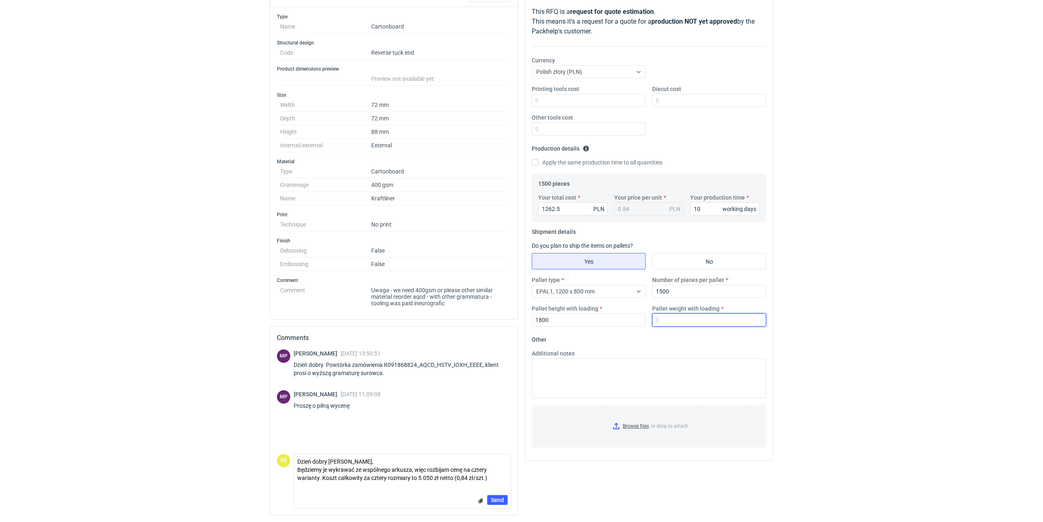
click at [696, 315] on input "Pallet weight with loading" at bounding box center [709, 320] width 114 height 13
type input "250"
click at [498, 478] on textarea "Dzień dobry Panie Michale, Będziemy je wykrawać ze wspólnego arkusza, więc rozb…" at bounding box center [402, 469] width 217 height 31
drag, startPoint x: 682, startPoint y: 293, endPoint x: 645, endPoint y: 293, distance: 37.6
click at [645, 293] on div "Pallet type EPAL1, 1200 x 800 mm Number of pieces per pallet 1500 Pallet height…" at bounding box center [648, 304] width 241 height 57
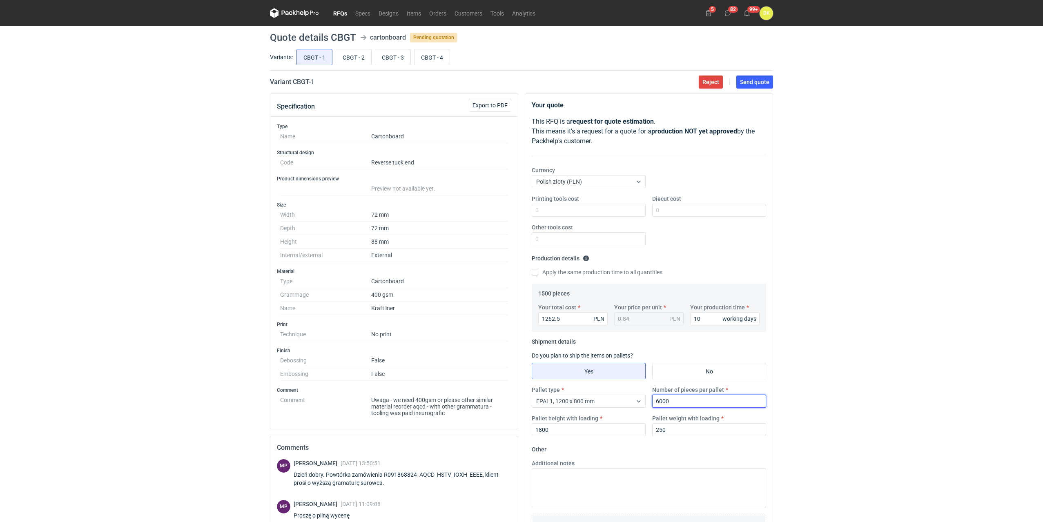
type input "6000"
click at [342, 35] on h1 "Quote details CBGT" at bounding box center [313, 38] width 86 height 10
copy h1 "CBGT"
click at [154, 311] on div "RFQs Specs Designs Items Orders Customers Tools Analytics 5 82 99+ DK Dominika …" at bounding box center [521, 261] width 1043 height 522
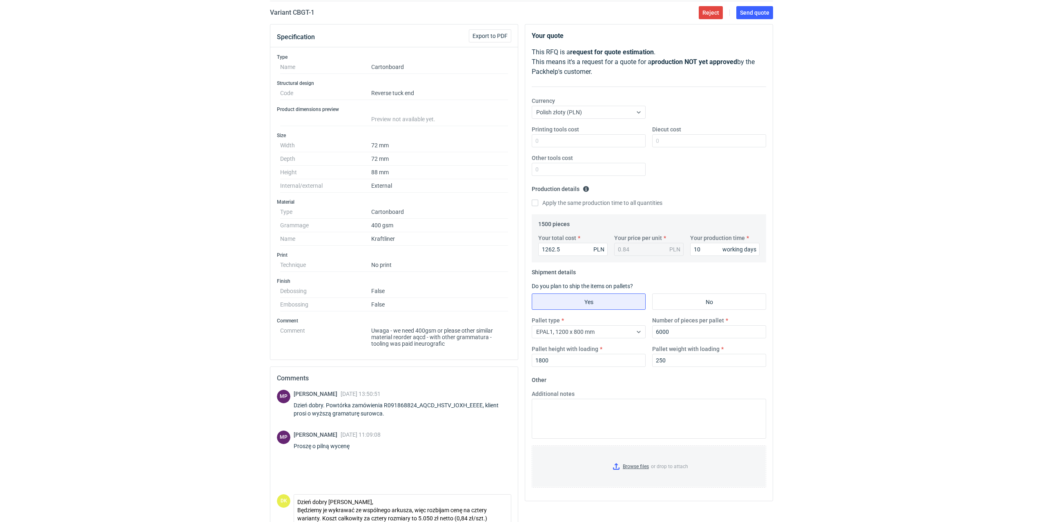
scroll to position [110, 0]
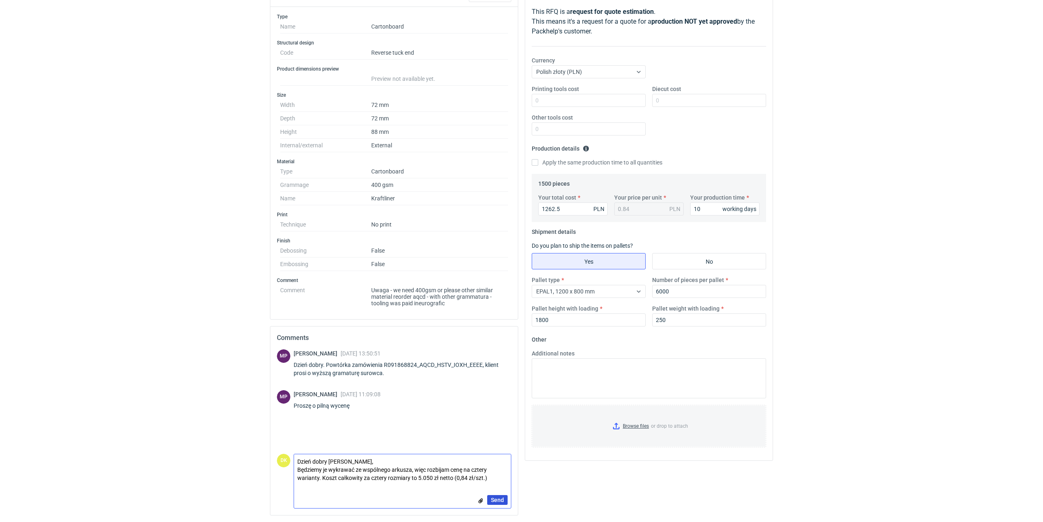
click at [496, 500] on span "Send" at bounding box center [497, 500] width 13 height 6
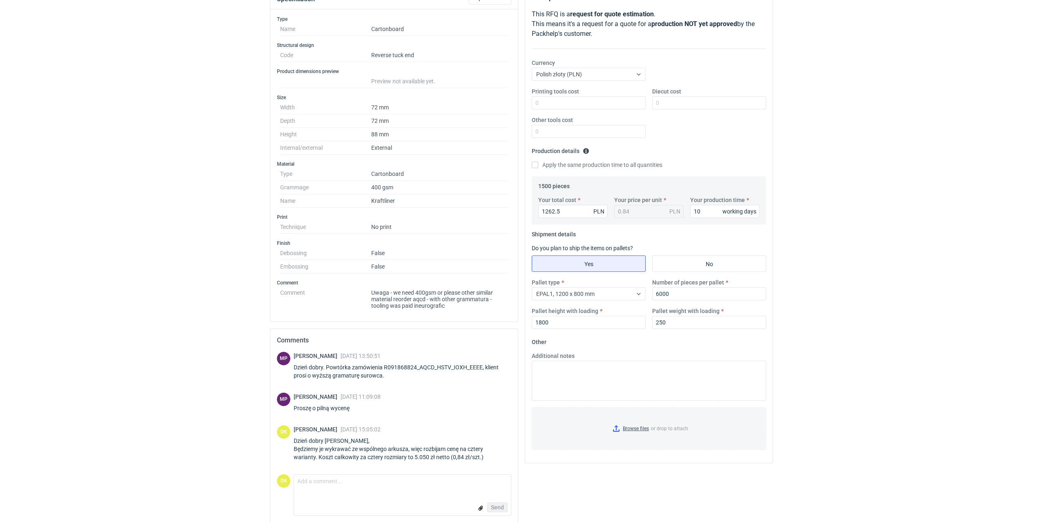
scroll to position [0, 0]
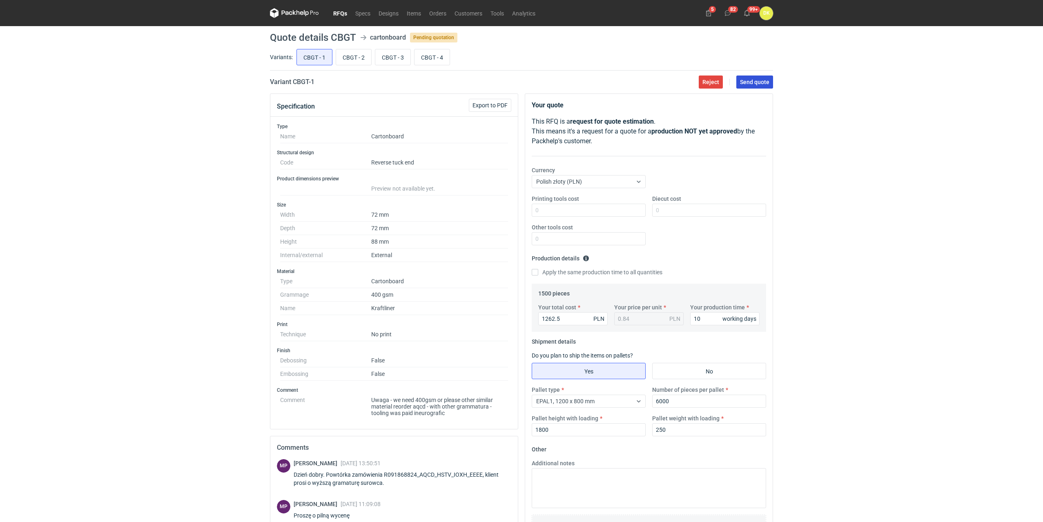
click at [754, 77] on button "Send quote" at bounding box center [754, 82] width 37 height 13
click at [346, 57] on input "CBGT - 2" at bounding box center [353, 57] width 35 height 16
radio input "true"
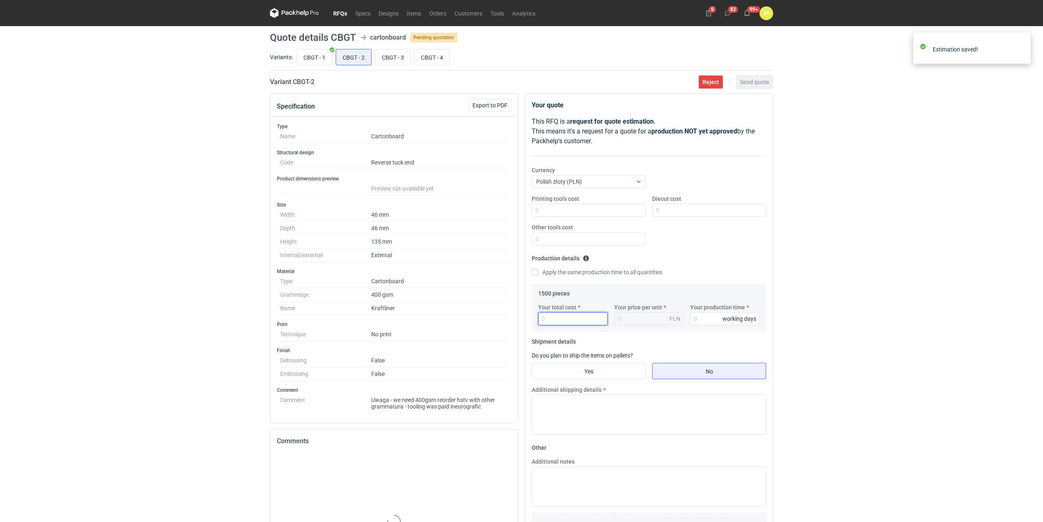
click at [561, 319] on input "Your total cost" at bounding box center [572, 318] width 69 height 13
type input "1262.5"
type input "0.84"
type input "1262.5"
click at [706, 315] on input "Your production time" at bounding box center [724, 318] width 69 height 13
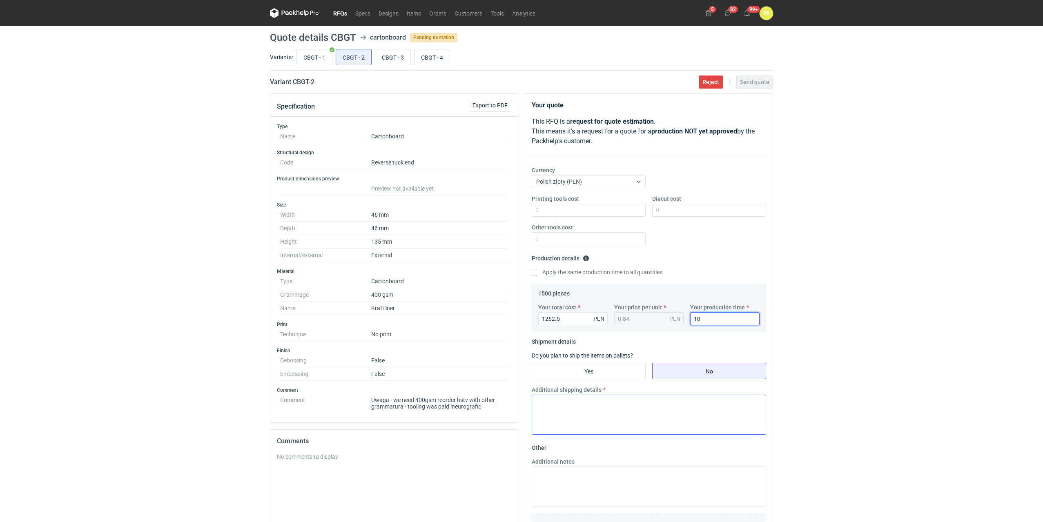
type input "10"
click at [548, 402] on textarea "Additional shipping details" at bounding box center [649, 415] width 234 height 40
paste textarea "CBGT"
click at [577, 402] on textarea "Razem z CBGT_1" at bounding box center [649, 415] width 234 height 40
drag, startPoint x: 583, startPoint y: 403, endPoint x: 517, endPoint y: 398, distance: 65.5
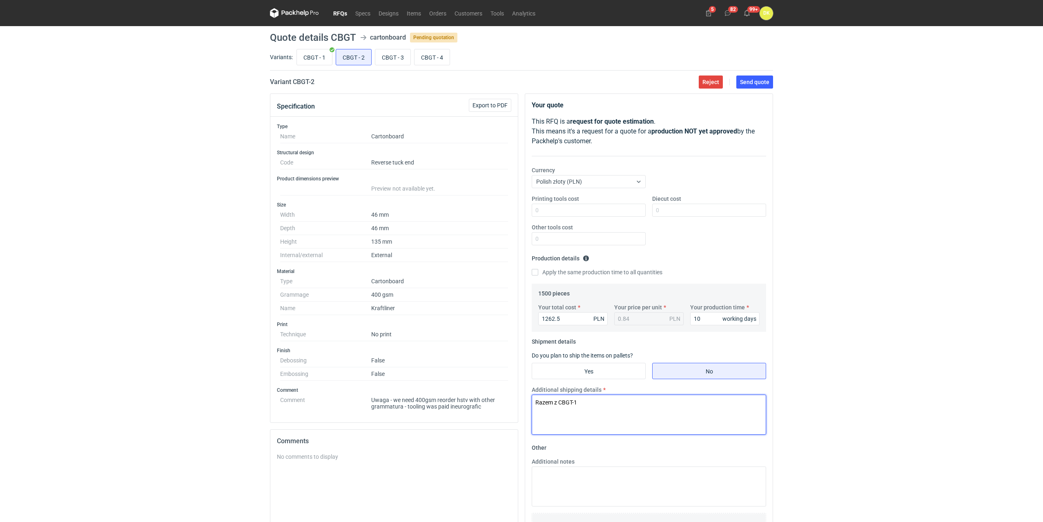
click at [517, 398] on div "Specification Export to PDF Type Name Cartonboard Structural design Code Revers…" at bounding box center [522, 360] width 510 height 532
type textarea "Razem z CBGT-1"
click at [755, 84] on span "Send quote" at bounding box center [754, 82] width 29 height 6
click at [383, 56] on input "CBGT - 3" at bounding box center [392, 57] width 35 height 16
radio input "true"
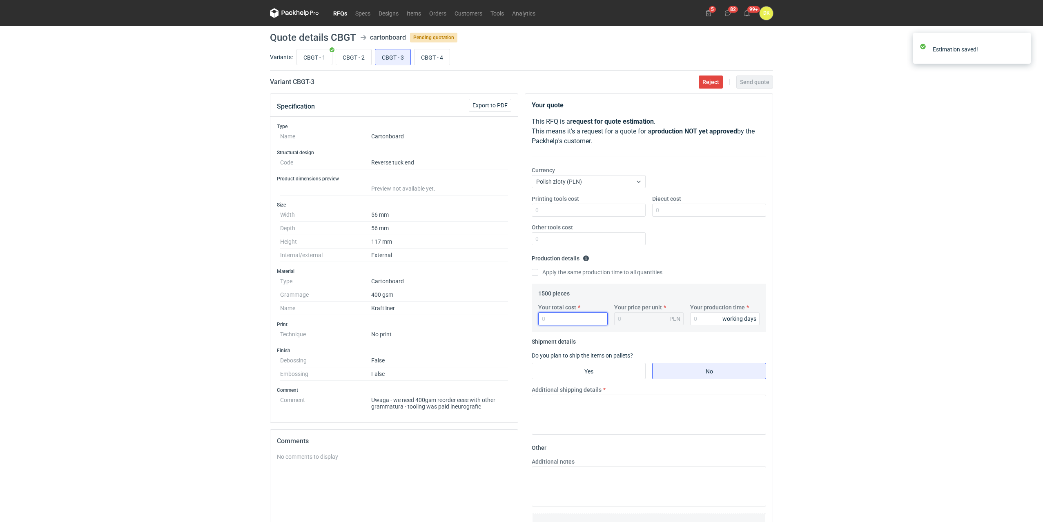
click at [570, 320] on input "Your total cost" at bounding box center [572, 318] width 69 height 13
type input "12"
type input "0.01"
type input "1262.5"
type input "0.84"
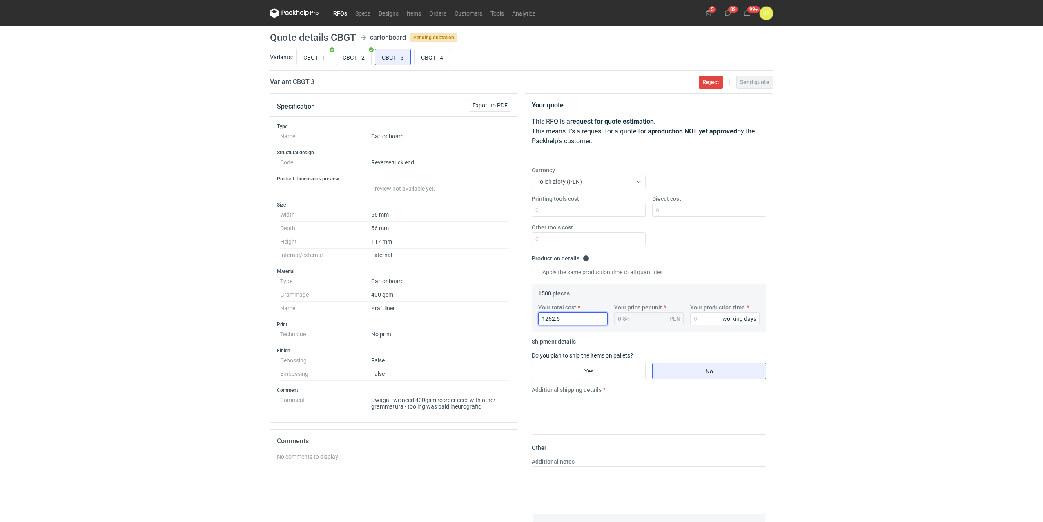
type input "1262.5"
type input "10"
click at [544, 410] on textarea "Additional shipping details" at bounding box center [649, 415] width 234 height 40
paste textarea "Razem z CBGT-1"
type textarea "Razem z CBGT-1"
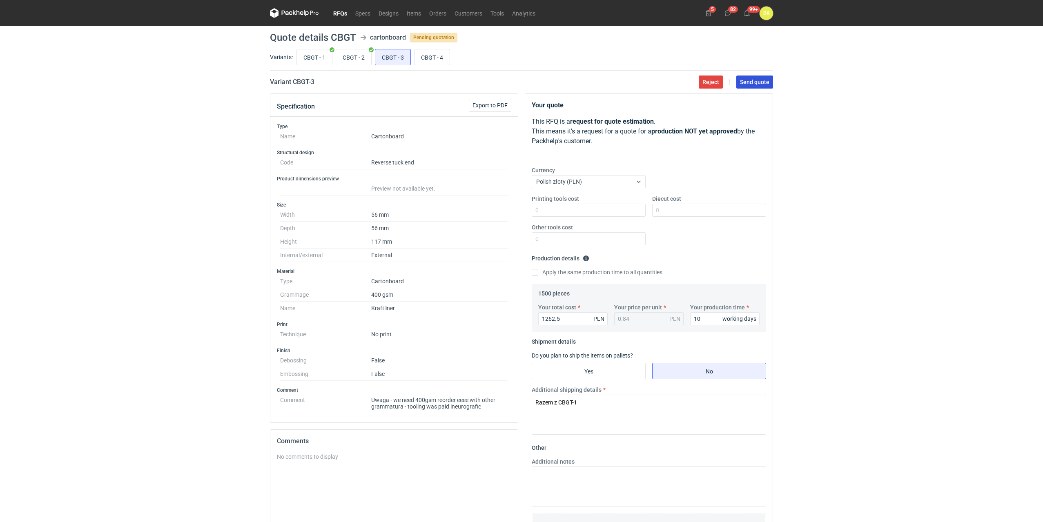
click at [753, 83] on span "Send quote" at bounding box center [754, 82] width 29 height 6
click at [428, 58] on input "CBGT - 4" at bounding box center [431, 57] width 35 height 16
radio input "true"
click at [559, 321] on input "Your total cost" at bounding box center [572, 318] width 69 height 13
type input "12"
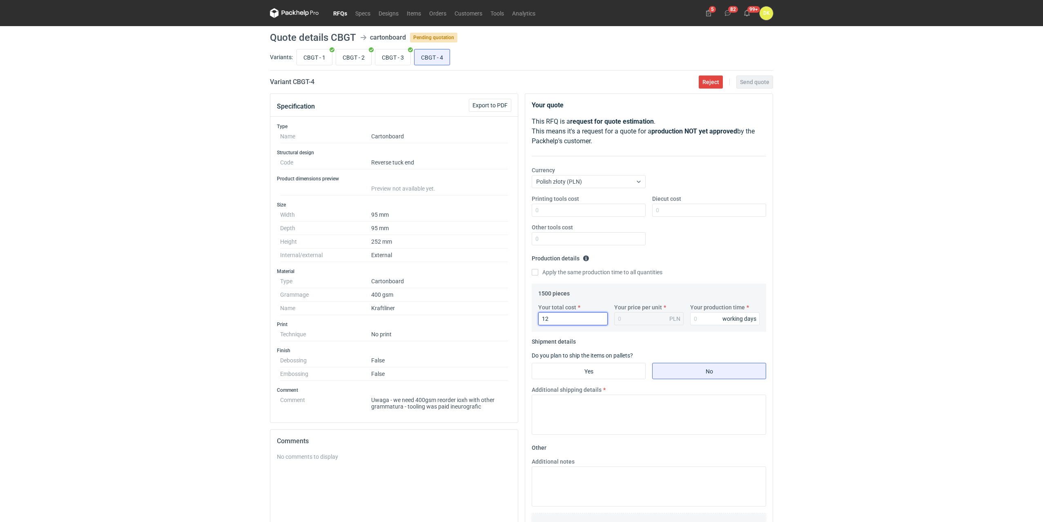
type input "0.01"
type input "1262.5"
type input "0.84"
type input "10"
click at [570, 403] on textarea "Additional shipping details" at bounding box center [649, 415] width 234 height 40
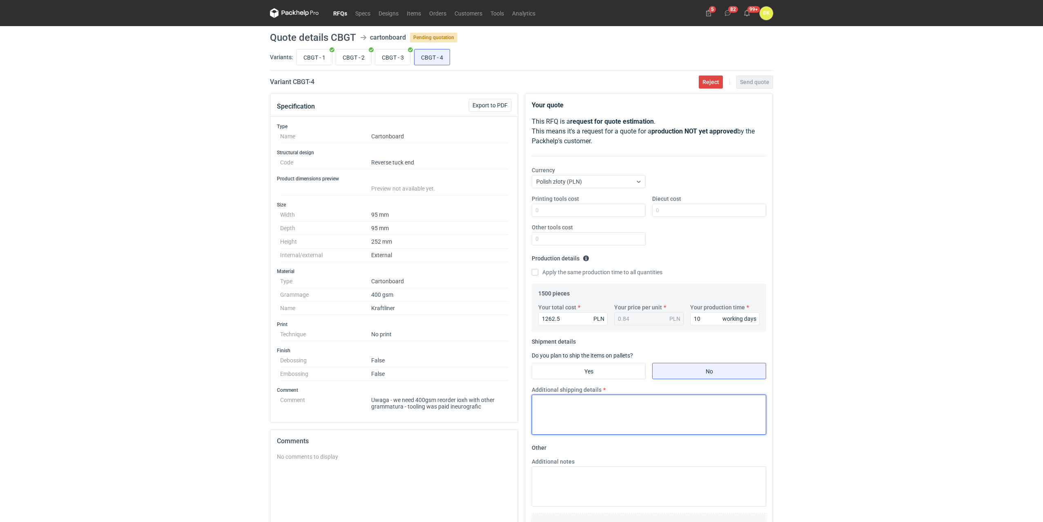
paste textarea "Razem z CBGT-1"
type textarea "Razem z CBGT-1"
click at [753, 84] on span "Send quote" at bounding box center [754, 82] width 29 height 6
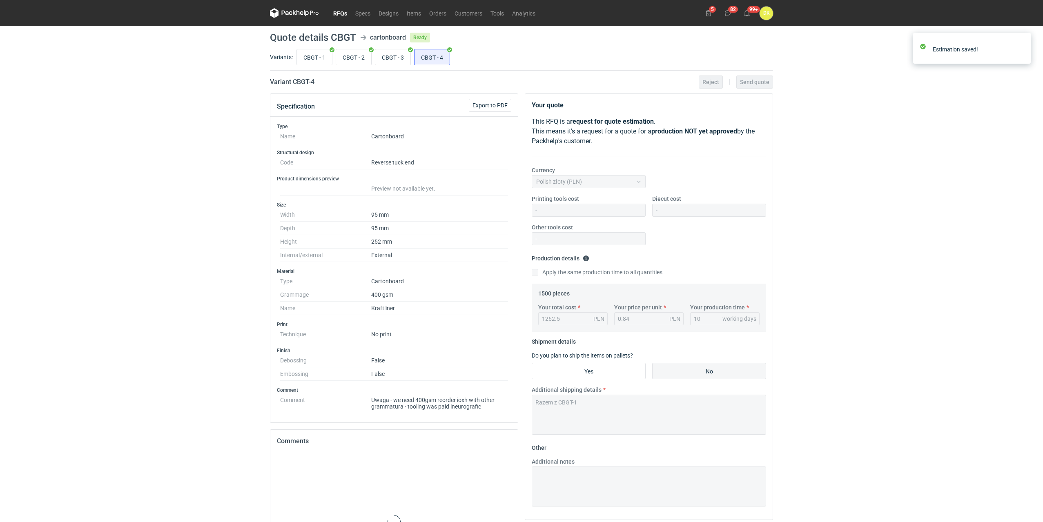
click at [339, 13] on link "RFQs" at bounding box center [340, 13] width 22 height 10
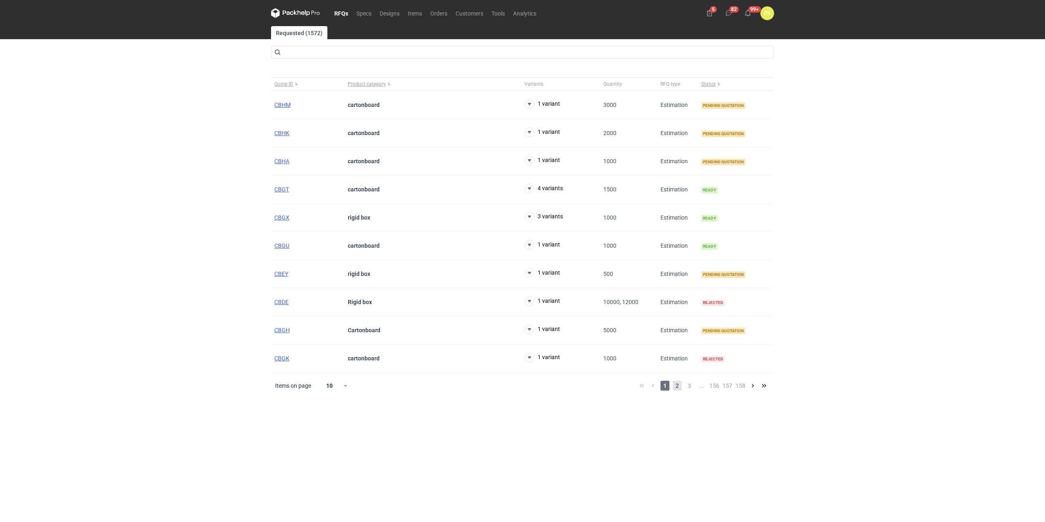
click at [675, 386] on span "2" at bounding box center [677, 386] width 9 height 10
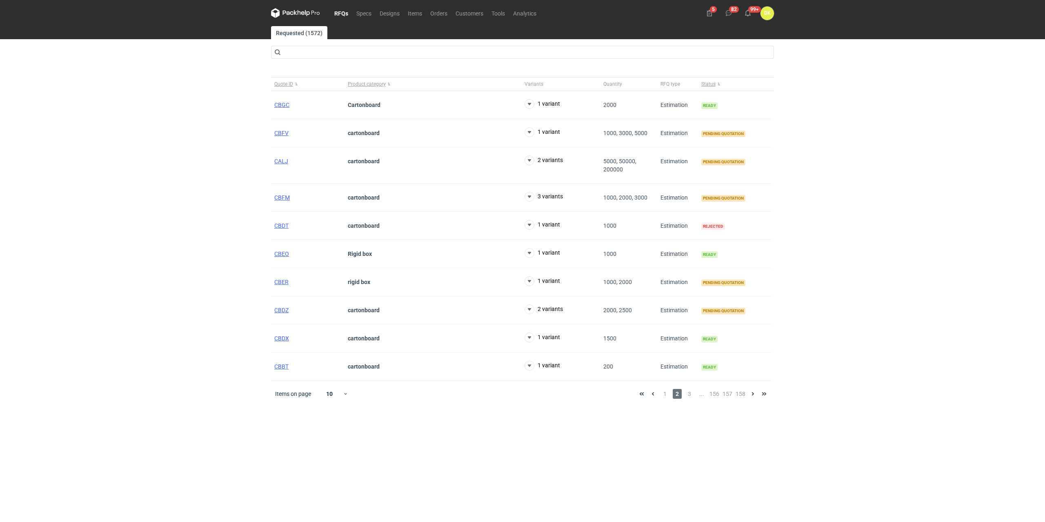
click at [344, 16] on link "RFQs" at bounding box center [341, 13] width 22 height 10
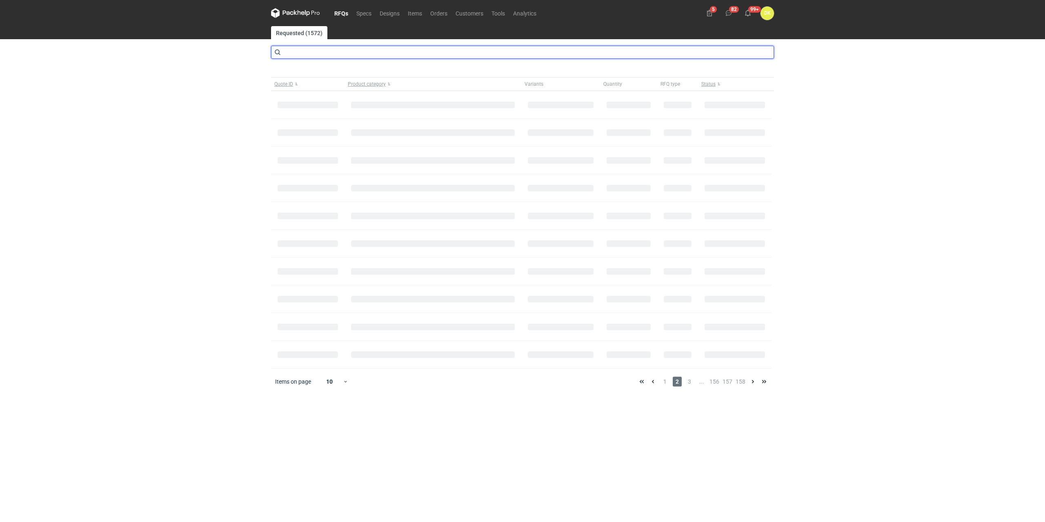
click at [300, 56] on input "text" at bounding box center [522, 52] width 503 height 13
type input "cayo"
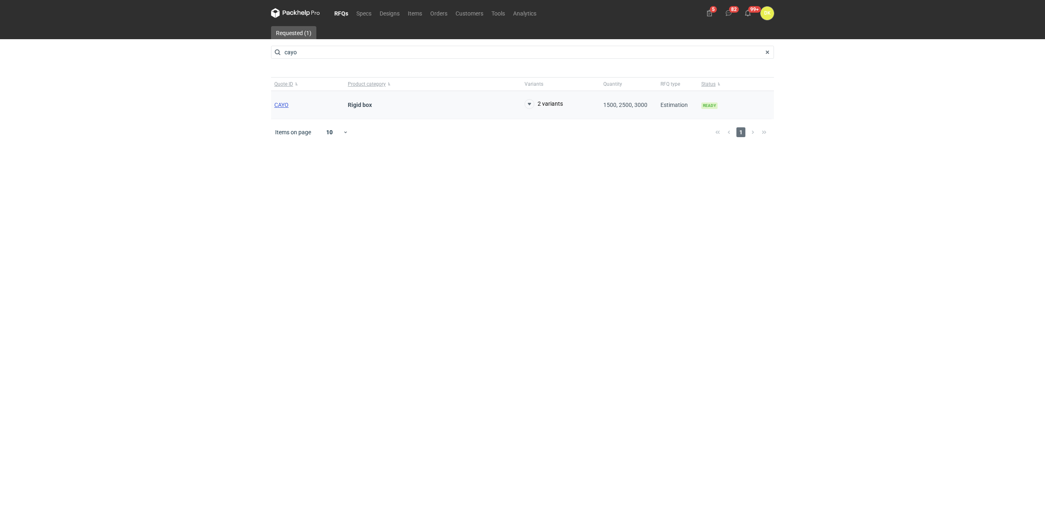
click at [281, 106] on span "CAYO" at bounding box center [281, 105] width 14 height 7
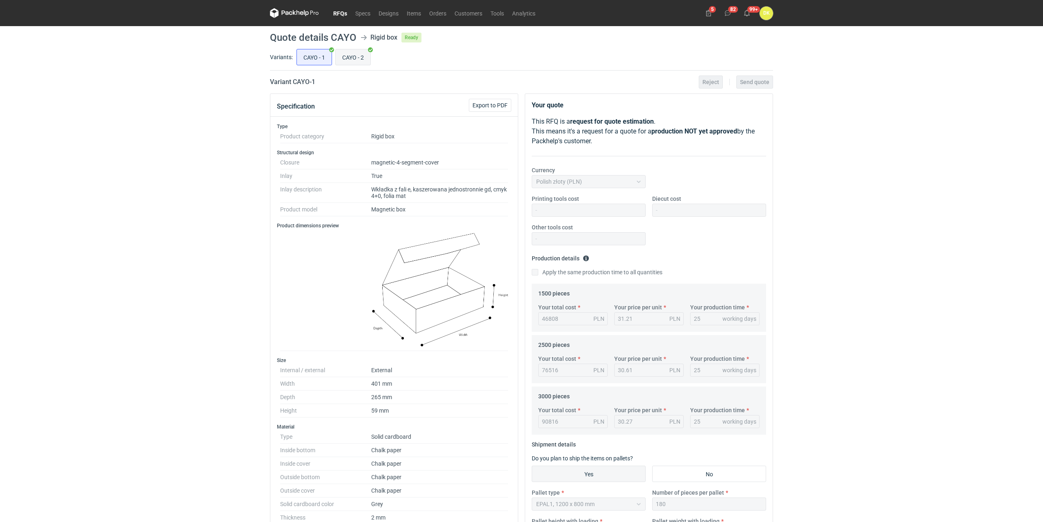
click at [354, 60] on input "CAYO - 2" at bounding box center [353, 57] width 35 height 16
radio input "true"
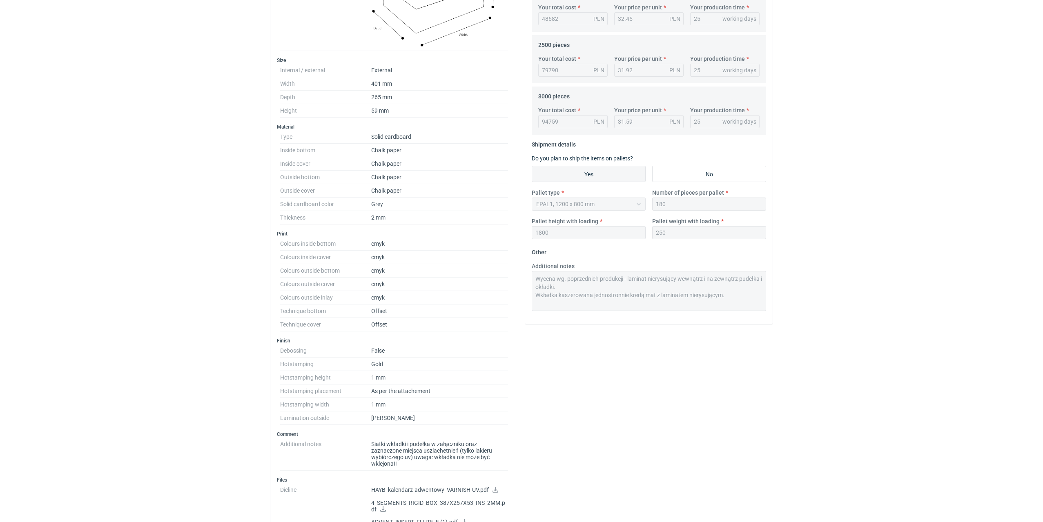
scroll to position [281, 0]
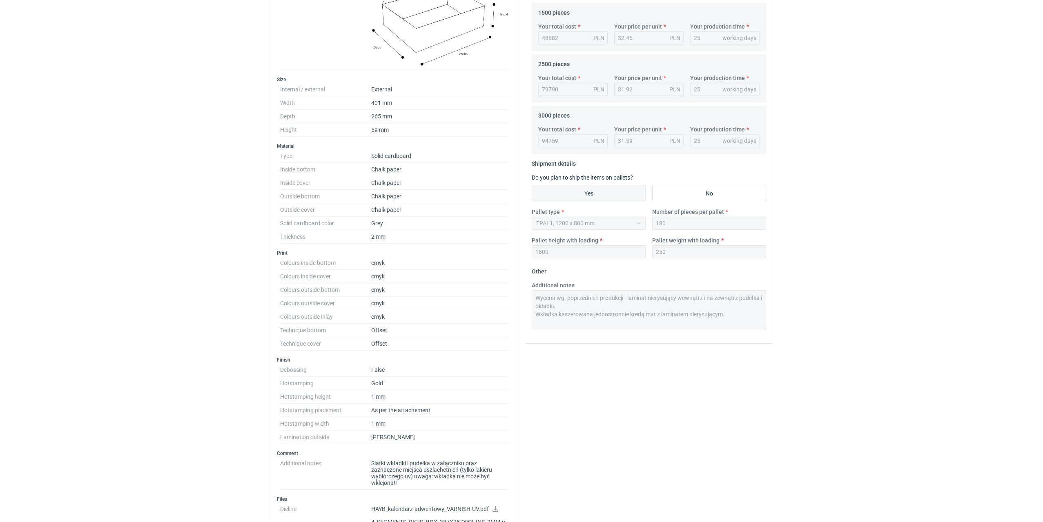
click at [437, 476] on dd "Siatki wkładki i pudełka w załączniku oraz zaznaczone miejsca uszlachetnień (ty…" at bounding box center [439, 473] width 137 height 33
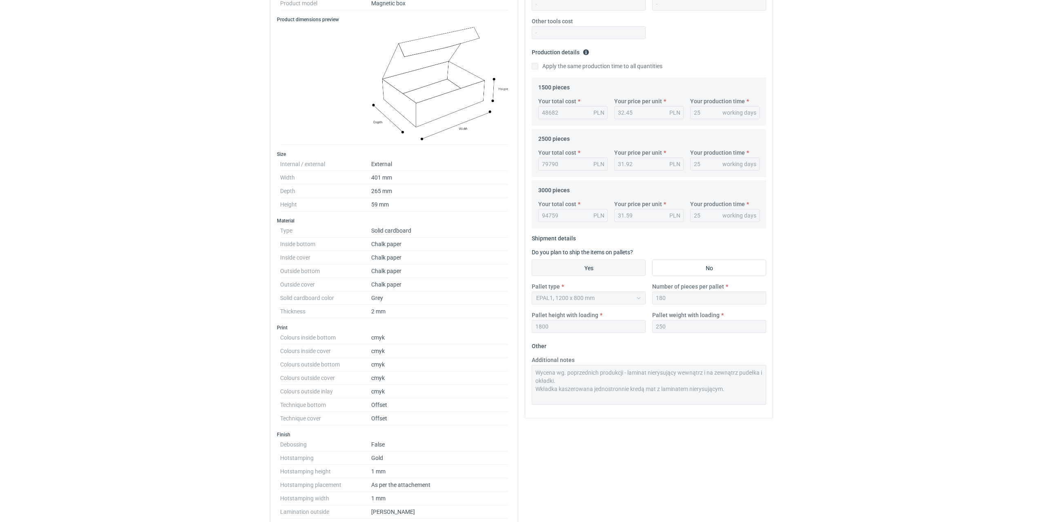
scroll to position [118, 0]
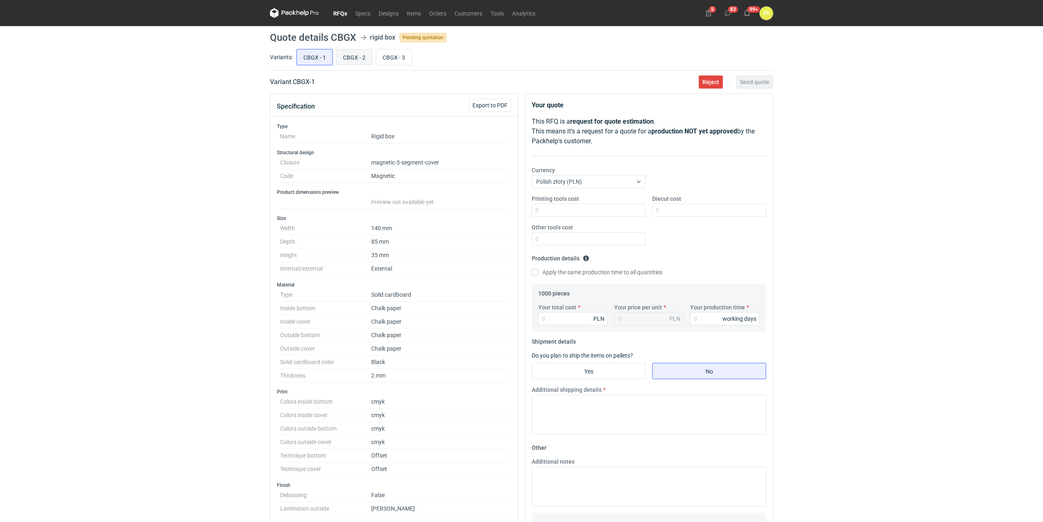
click at [347, 59] on input "CBGX - 2" at bounding box center [354, 57] width 36 height 16
radio input "true"
click at [557, 317] on input "Your total cost" at bounding box center [572, 318] width 69 height 13
type input "8970"
type input "8.97"
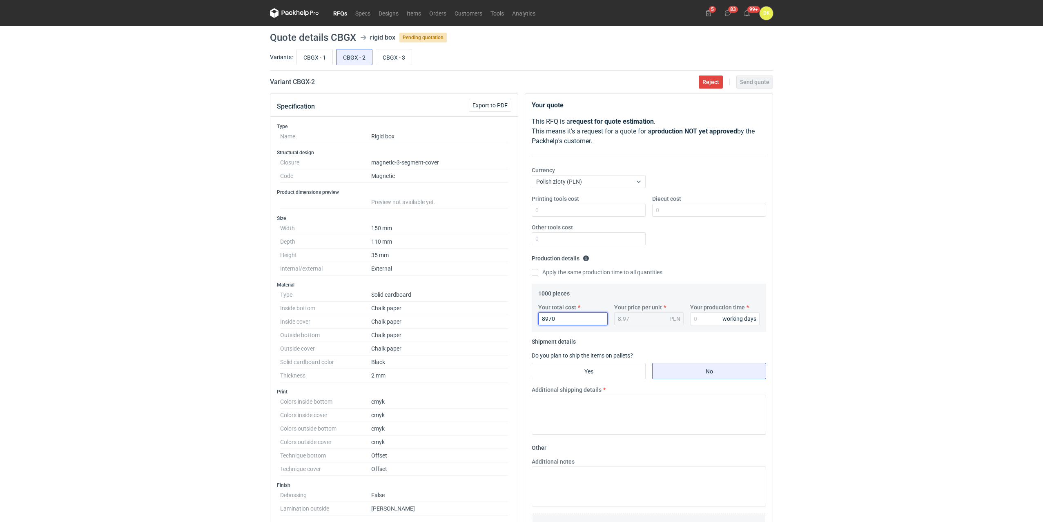
type input "8970"
click at [712, 316] on input "Your production time" at bounding box center [724, 318] width 69 height 13
type input "20"
click at [606, 370] on input "Yes" at bounding box center [588, 371] width 113 height 16
radio input "true"
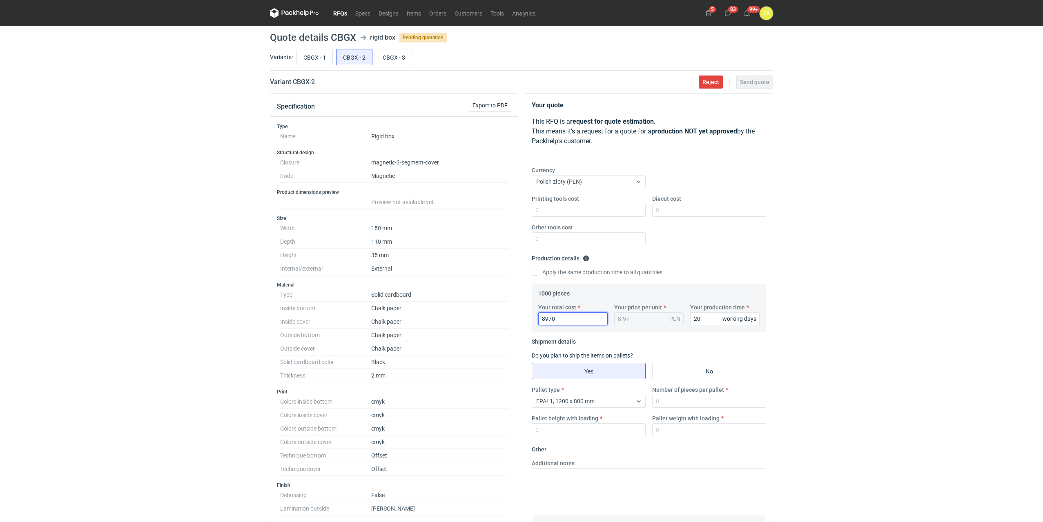
drag, startPoint x: 563, startPoint y: 316, endPoint x: 527, endPoint y: 316, distance: 35.9
click at [527, 316] on div "Your quote This RFQ is a request for quote estimation . This means it's a reque…" at bounding box center [648, 332] width 247 height 477
type input "9000"
type input "9"
type input "9000"
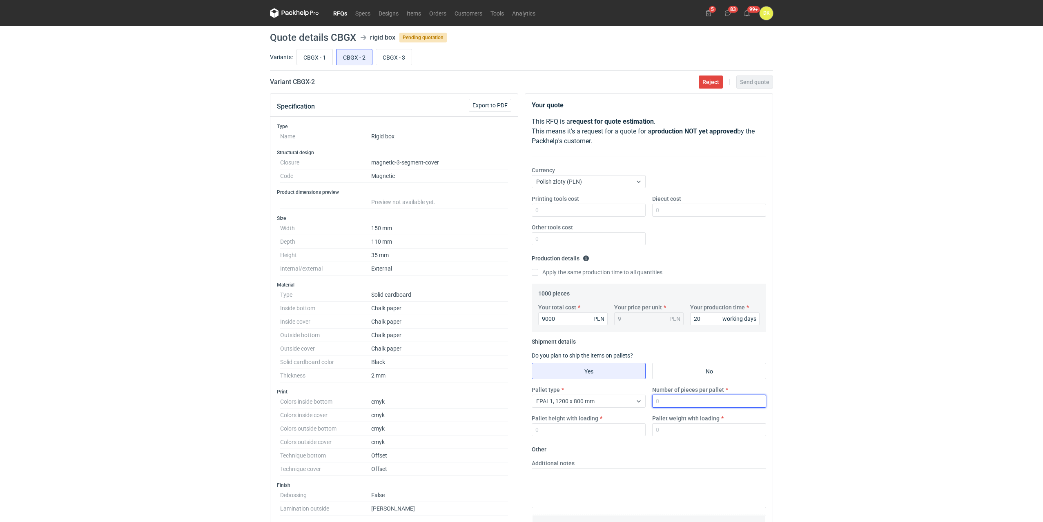
click at [681, 403] on input "Number of pieces per pallet" at bounding box center [709, 401] width 114 height 13
drag, startPoint x: 679, startPoint y: 389, endPoint x: 679, endPoint y: 397, distance: 8.2
click at [679, 389] on label "Number of pieces per pallet" at bounding box center [688, 390] width 72 height 8
click at [679, 395] on input "Number of pieces per pallet" at bounding box center [709, 401] width 114 height 13
click at [679, 397] on input "Number of pieces per pallet" at bounding box center [709, 401] width 114 height 13
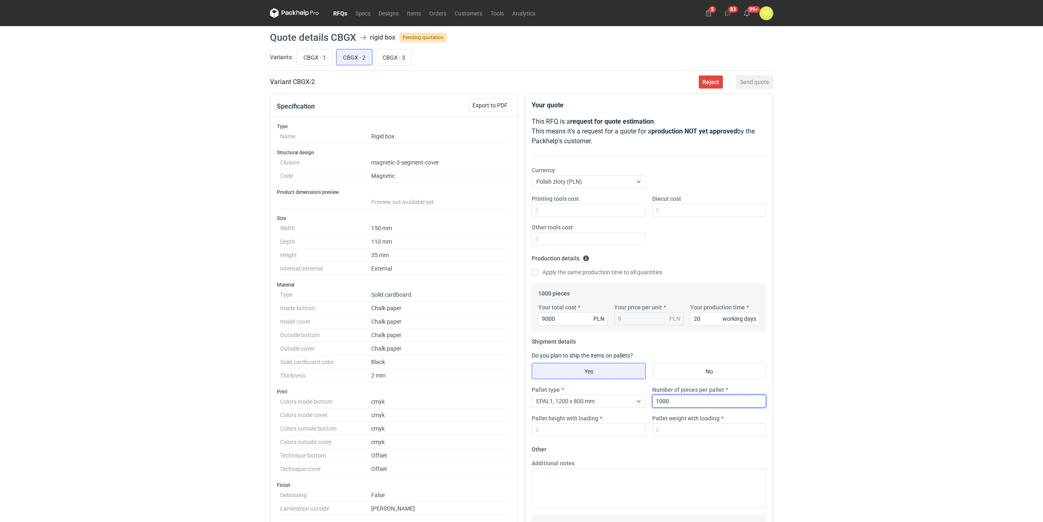
type input "1000"
type input "1800"
type input "220"
click at [601, 476] on textarea "Additional notes" at bounding box center [649, 488] width 234 height 40
paste textarea "Sugeruję dodanie laminatu wewnątrz, zwłaszcza covera. Wycena wg. wymiarów podan…"
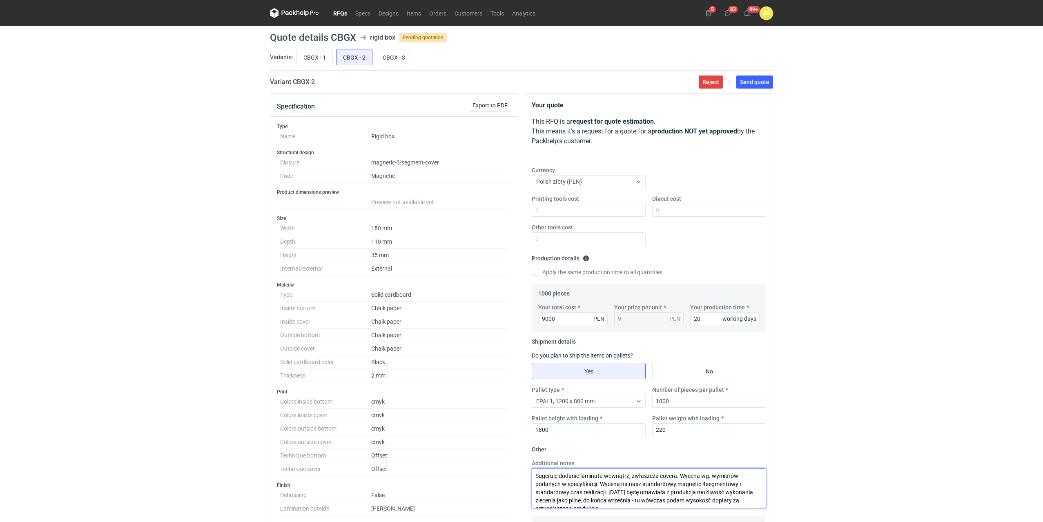
scroll to position [4, 0]
click at [676, 472] on textarea "Sugeruję dodanie laminatu wewnątrz, zwłaszcza covera. Wycena wg. wymiarów podan…" at bounding box center [649, 488] width 234 height 40
click at [727, 474] on textarea "Sugeruję dodanie laminatu wewnątrz, zwłaszcza covera (papier może pękac). Wycen…" at bounding box center [649, 488] width 234 height 40
click at [637, 481] on textarea "Sugeruję dodanie laminatu wewnątrz, zwłaszcza covera (papier może pękać). Wycen…" at bounding box center [649, 488] width 234 height 40
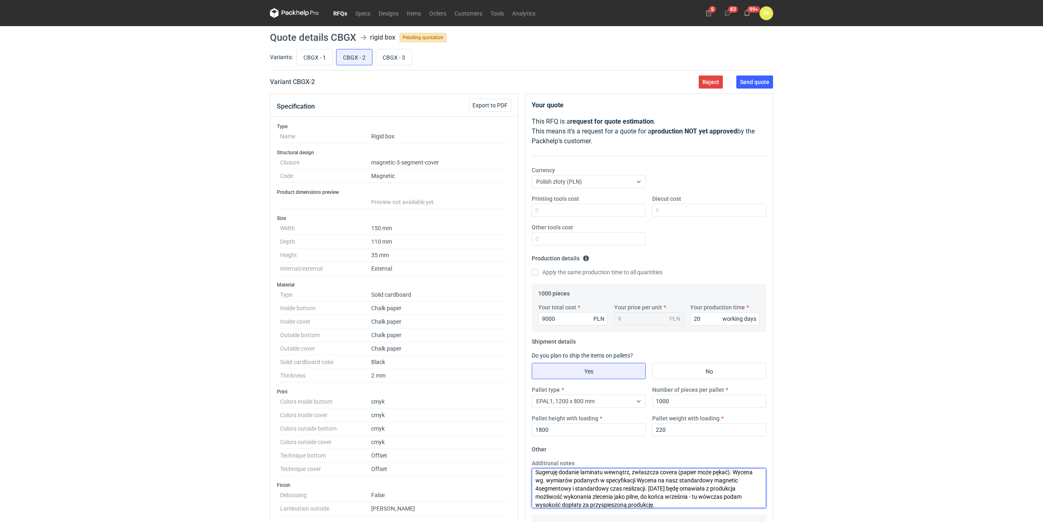
paste textarea ", zmieniłam tekturę na szarą"
type textarea "Sugeruję dodanie laminatu wewnątrz, zwłaszcza covera (papier może pękać). Wycen…"
click at [761, 81] on span "Send quote" at bounding box center [754, 82] width 29 height 6
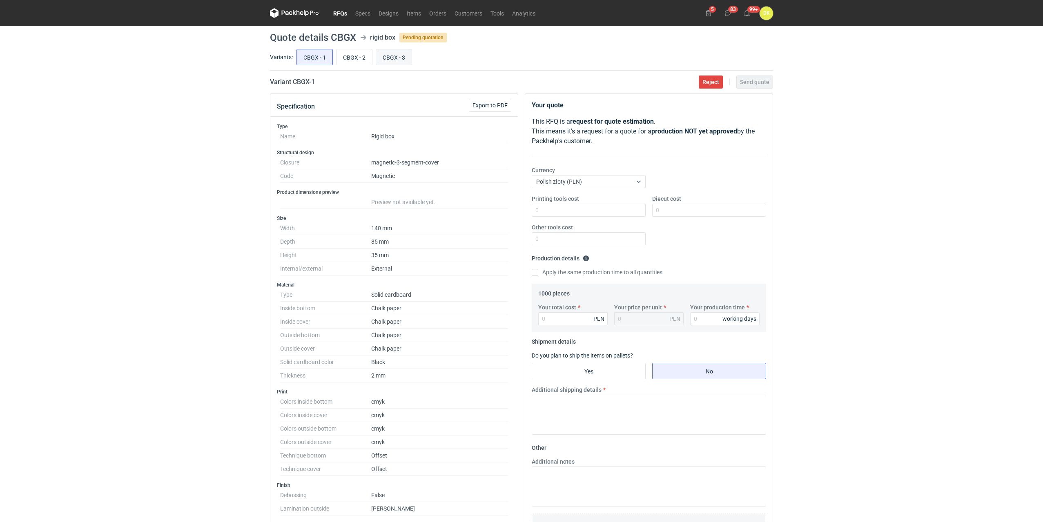
click at [393, 55] on input "CBGX - 3" at bounding box center [394, 57] width 36 height 16
radio input "true"
click at [553, 319] on input "Your total cost" at bounding box center [572, 318] width 69 height 13
type input "10400"
type input "10.4"
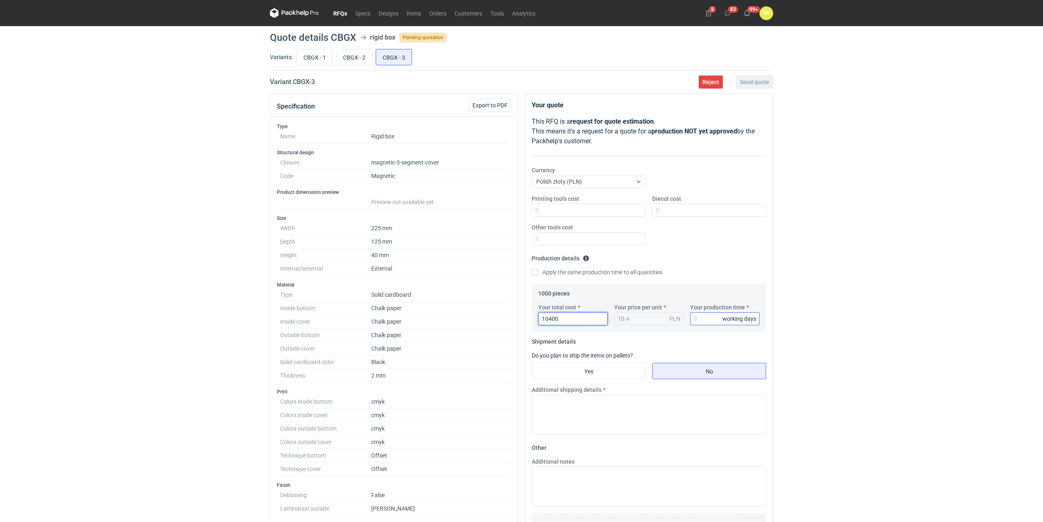
type input "10400"
click at [709, 322] on input "Your production time" at bounding box center [724, 318] width 69 height 13
type input "20"
click at [578, 372] on input "Yes" at bounding box center [588, 371] width 113 height 16
radio input "true"
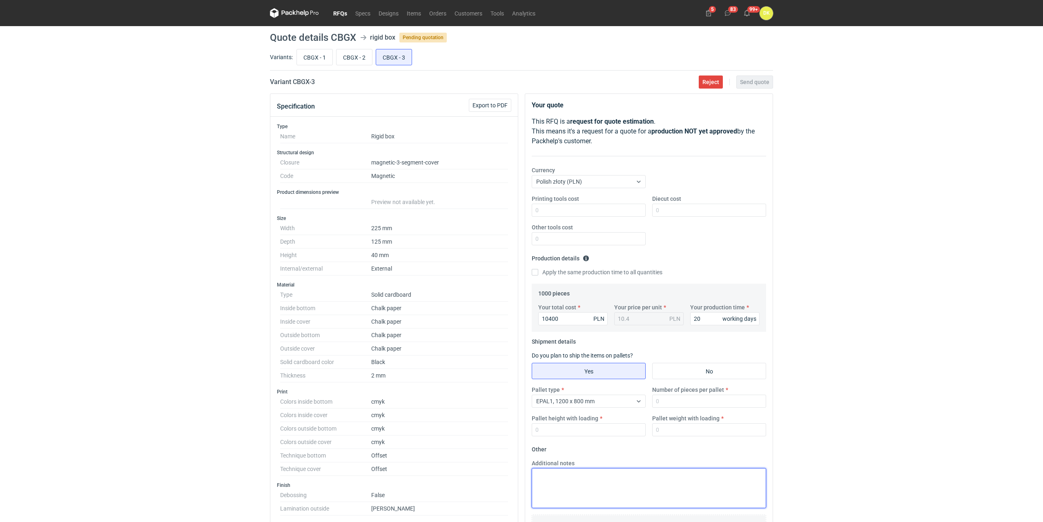
click at [602, 474] on textarea "Additional notes" at bounding box center [649, 488] width 234 height 40
paste textarea "Sugeruję dodanie laminatu wewnątrz, zwłaszcza covera. Wycena wg. wymiarów podan…"
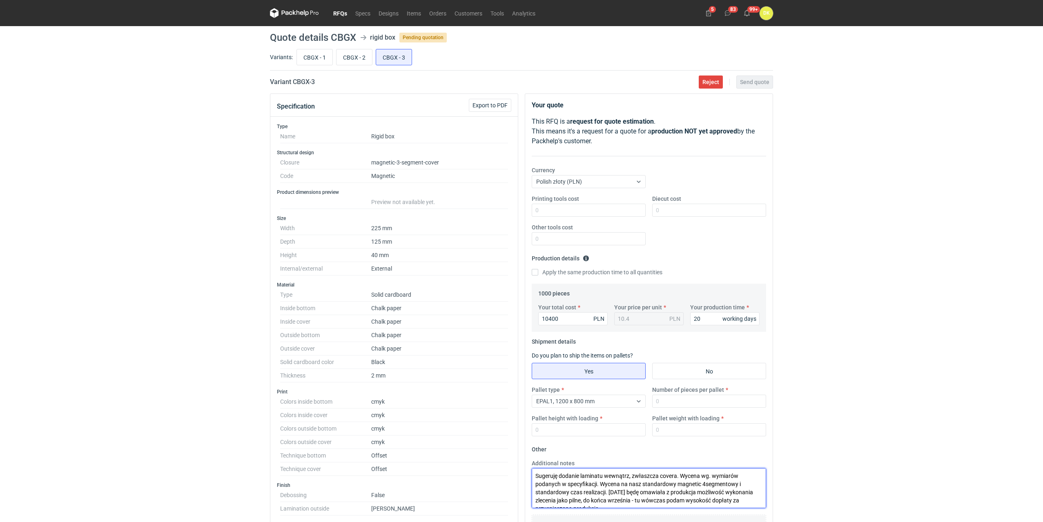
scroll to position [4, 0]
click at [677, 472] on textarea "Sugeruję dodanie laminatu wewnątrz, zwłaszcza covera. Wycena wg. wymiarów podan…" at bounding box center [649, 488] width 234 height 40
click at [735, 473] on textarea "Sugeruję dodanie laminatu wewnątrz, zwłaszcza covera (papier może pękać). Wycen…" at bounding box center [649, 488] width 234 height 40
click at [733, 470] on textarea "Sugeruję dodanie laminatu wewnątrz, zwłaszcza covera (papier może pękać). Wycen…" at bounding box center [649, 488] width 234 height 40
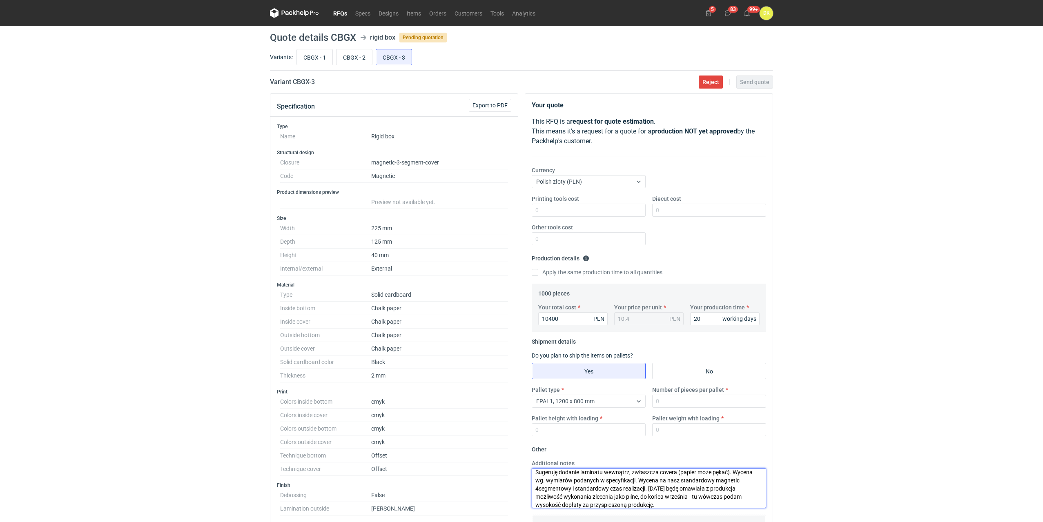
click at [634, 481] on textarea "Sugeruję dodanie laminatu wewnątrz, zwłaszcza covera (papier może pękać). Wycen…" at bounding box center [649, 488] width 234 height 40
click at [634, 478] on textarea "Sugeruję dodanie laminatu wewnątrz, zwłaszcza covera (papier może pękać). Wycen…" at bounding box center [649, 488] width 234 height 40
click at [682, 481] on textarea "Sugeruję dodanie laminatu wewnątrz, zwłaszcza covera (papier może pękać). Wycen…" at bounding box center [649, 488] width 234 height 40
click at [682, 488] on textarea "Sugeruję dodanie laminatu wewnątrz, zwłaszcza covera (papier może pękać). Wycen…" at bounding box center [649, 488] width 234 height 40
drag, startPoint x: 706, startPoint y: 479, endPoint x: 635, endPoint y: 479, distance: 71.9
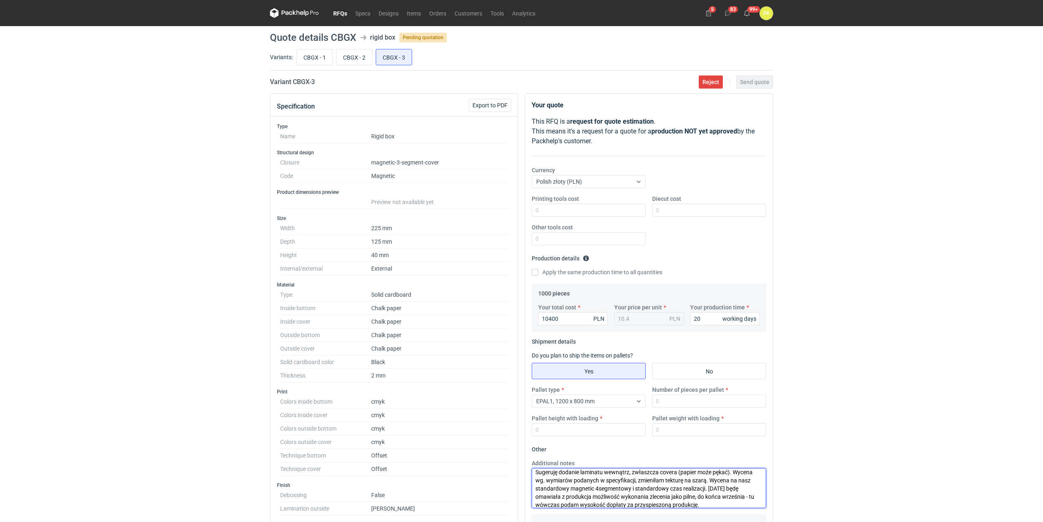
click at [635, 479] on textarea "Sugeruję dodanie laminatu wewnątrz, zwłaszcza covera (papier może pękać). Wycen…" at bounding box center [649, 488] width 234 height 40
type textarea "Sugeruję dodanie laminatu wewnątrz, zwłaszcza covera (papier może pękać). Wycen…"
click at [722, 492] on textarea "Sugeruję dodanie laminatu wewnątrz, zwłaszcza covera (papier może pękać). Wycen…" at bounding box center [649, 488] width 234 height 40
click at [686, 401] on input "Number of pieces per pallet" at bounding box center [709, 401] width 114 height 13
click at [668, 400] on input "Number of pieces per pallet" at bounding box center [709, 401] width 114 height 13
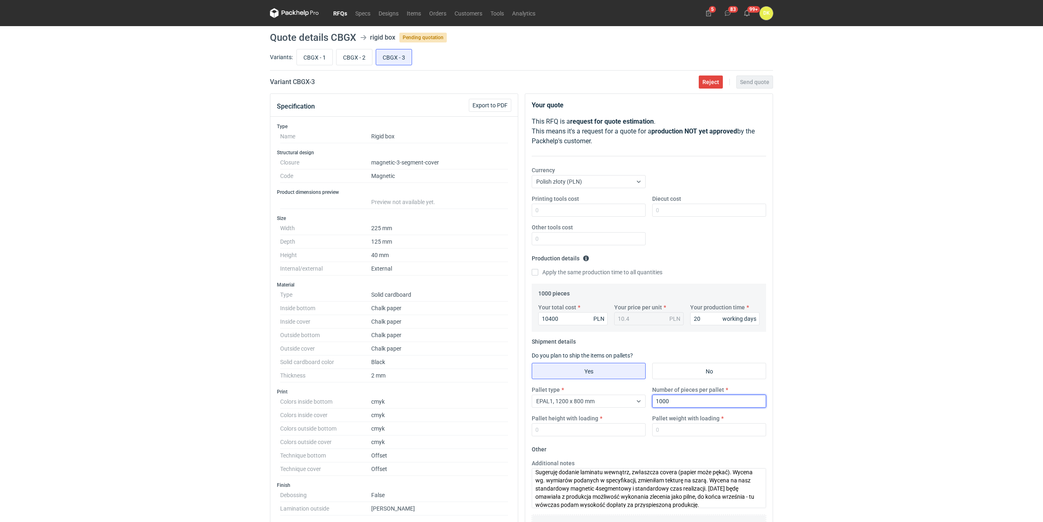
type input "1000"
type input "1800"
click at [665, 428] on input "Pallet weight with loading" at bounding box center [709, 429] width 114 height 13
type input "250"
click at [750, 82] on span "Send quote" at bounding box center [754, 82] width 29 height 6
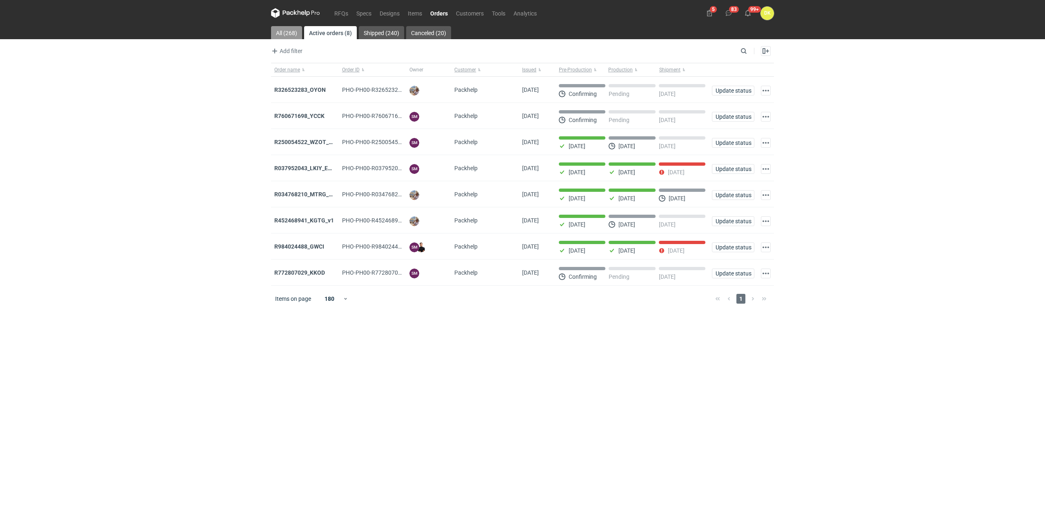
click at [289, 33] on link "All (268)" at bounding box center [286, 32] width 31 height 13
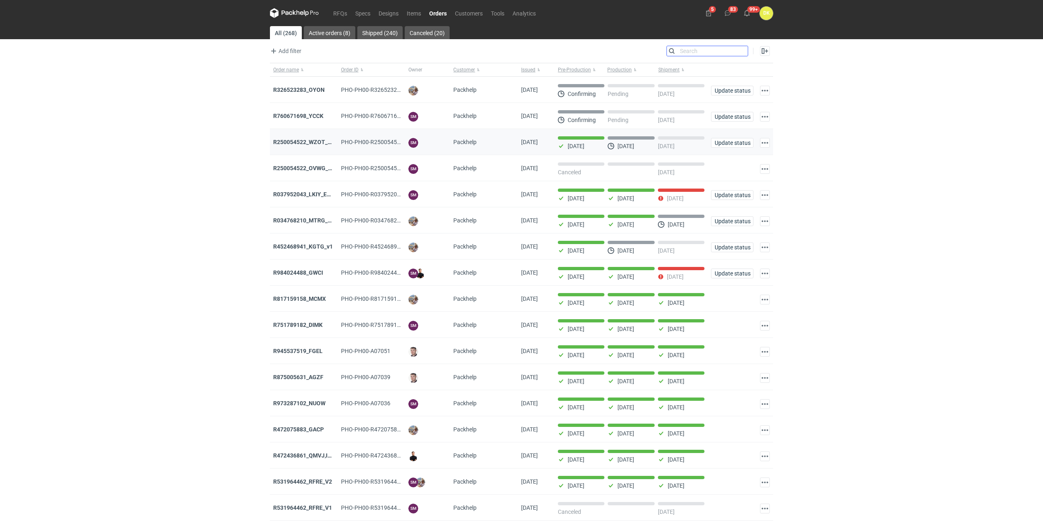
drag, startPoint x: 742, startPoint y: 53, endPoint x: 348, endPoint y: 154, distance: 406.8
click at [742, 53] on input "Search" at bounding box center [707, 51] width 81 height 10
paste input "Uwaga - we need 400gsm or please other similar material reorder aqcd - with oth…"
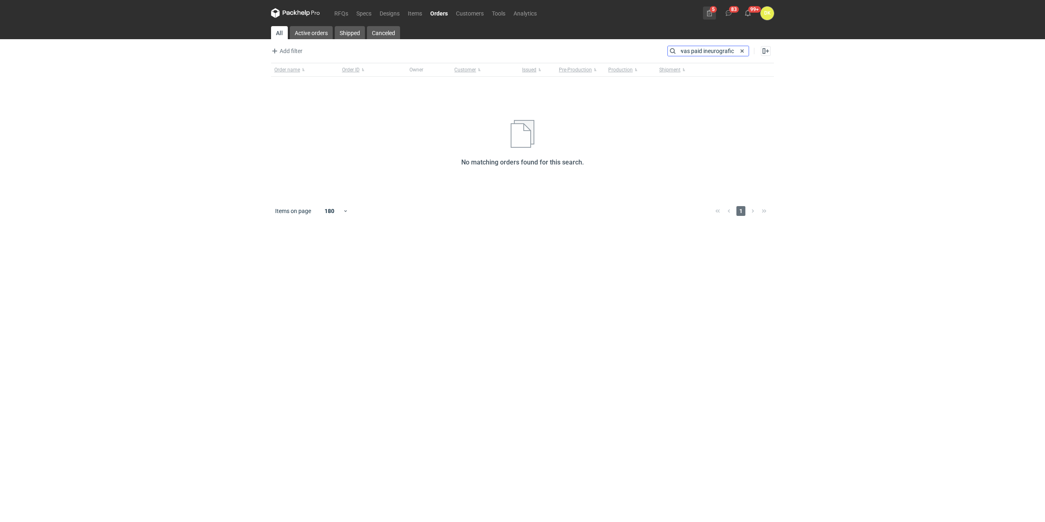
type input "Uwaga - we need 400gsm or please other similar material reorder aqcd - with oth…"
click at [713, 49] on input "Uwaga - we need 400gsm or please other similar material reorder aqcd - with oth…" at bounding box center [708, 51] width 81 height 10
drag, startPoint x: 679, startPoint y: 51, endPoint x: 862, endPoint y: 56, distance: 183.4
click at [862, 56] on div "RFQs Specs Designs Items Orders Customers Tools Analytics 5 83 99+ DK [PERSON_N…" at bounding box center [522, 261] width 1045 height 522
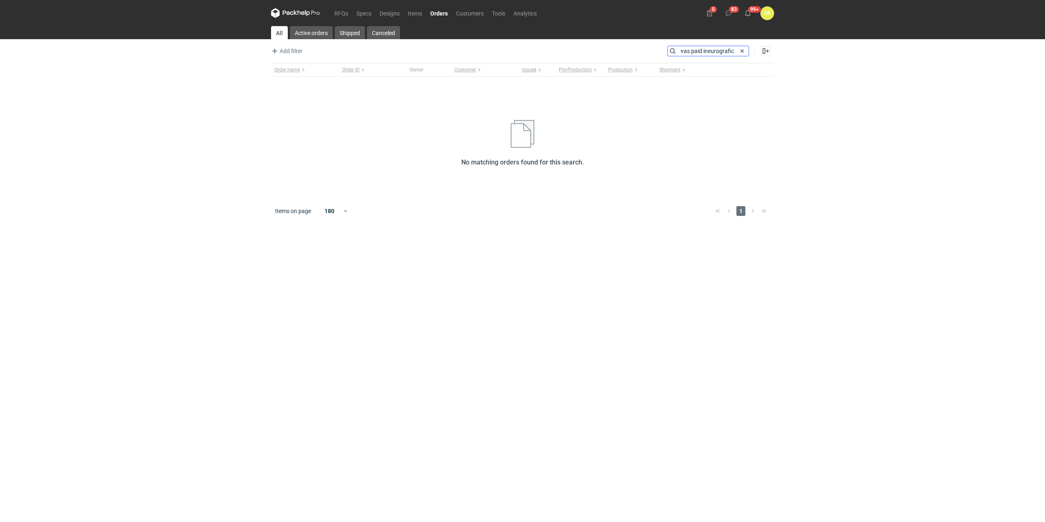
paste input "R091868824_AQCD_HSTV_IOXH_EEEE"
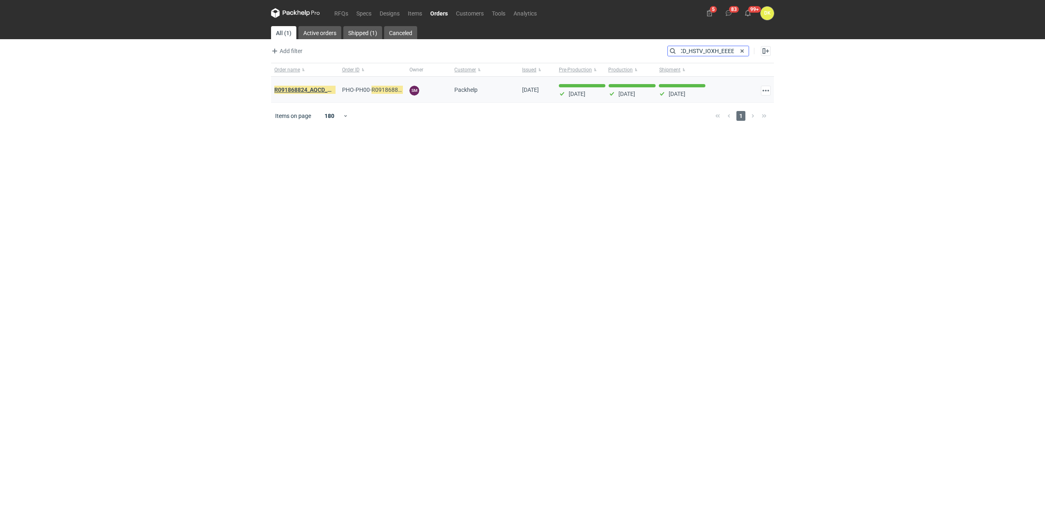
type input "R091868824_AQCD_HSTV_IOXH_EEEE"
click at [312, 91] on em "R091868824_AQCD_HSTV_IOXH_EEEE" at bounding box center [324, 89] width 100 height 9
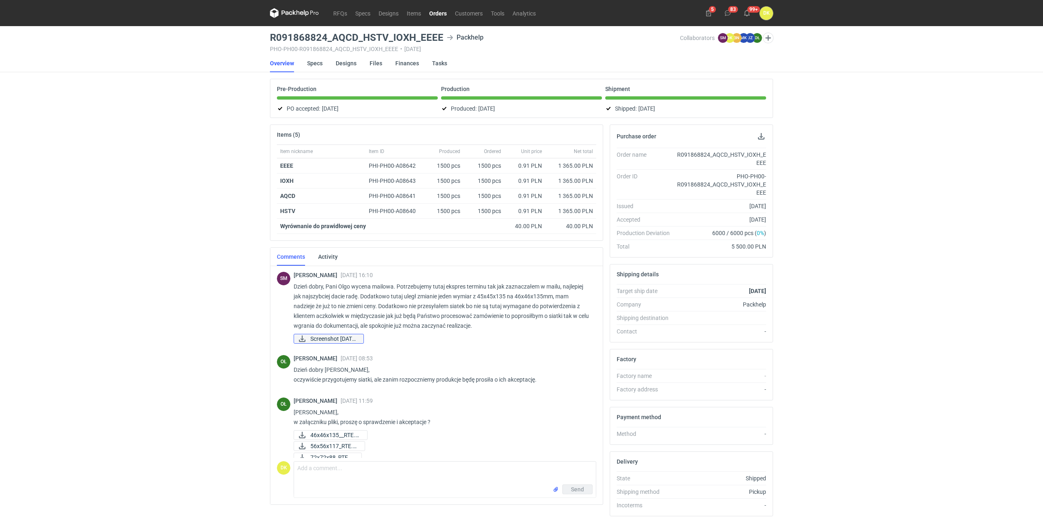
click at [356, 338] on span "Screenshot 2025-05-1..." at bounding box center [333, 338] width 47 height 9
click at [332, 337] on span "Screenshot 2025-05-1..." at bounding box center [333, 338] width 47 height 9
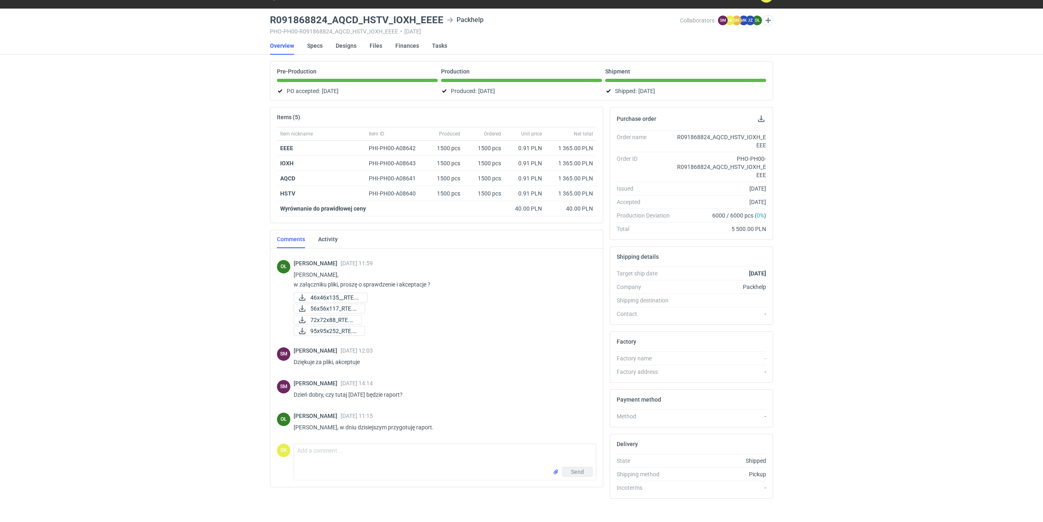
scroll to position [27, 0]
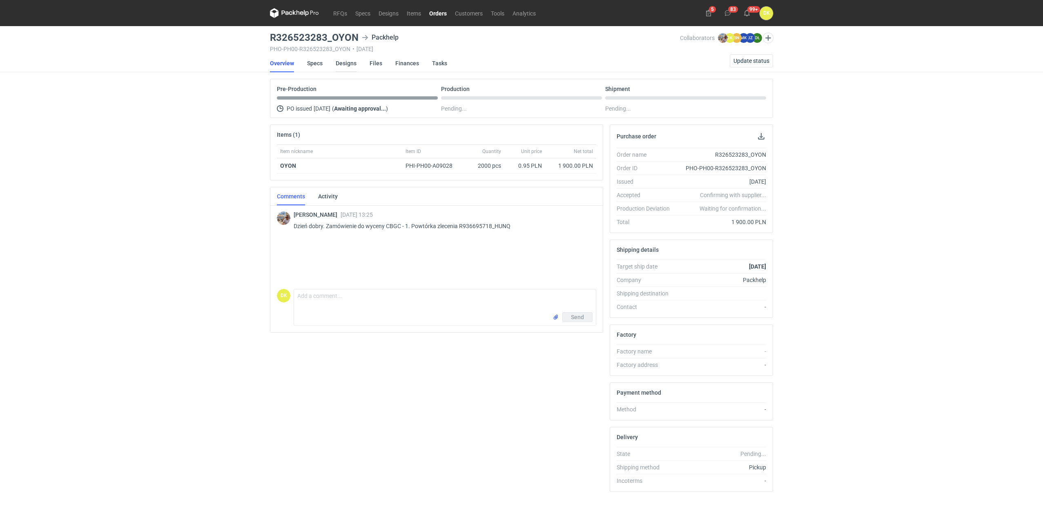
click at [347, 64] on link "Designs" at bounding box center [346, 63] width 21 height 18
